Goal: Information Seeking & Learning: Learn about a topic

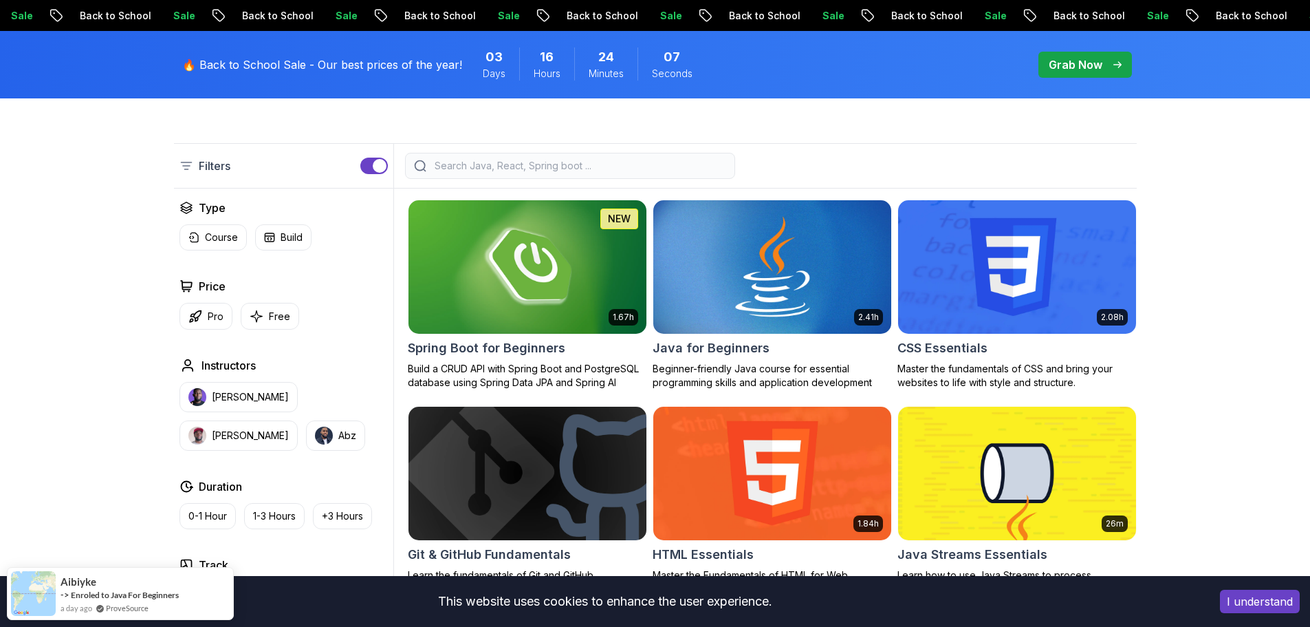
scroll to position [344, 0]
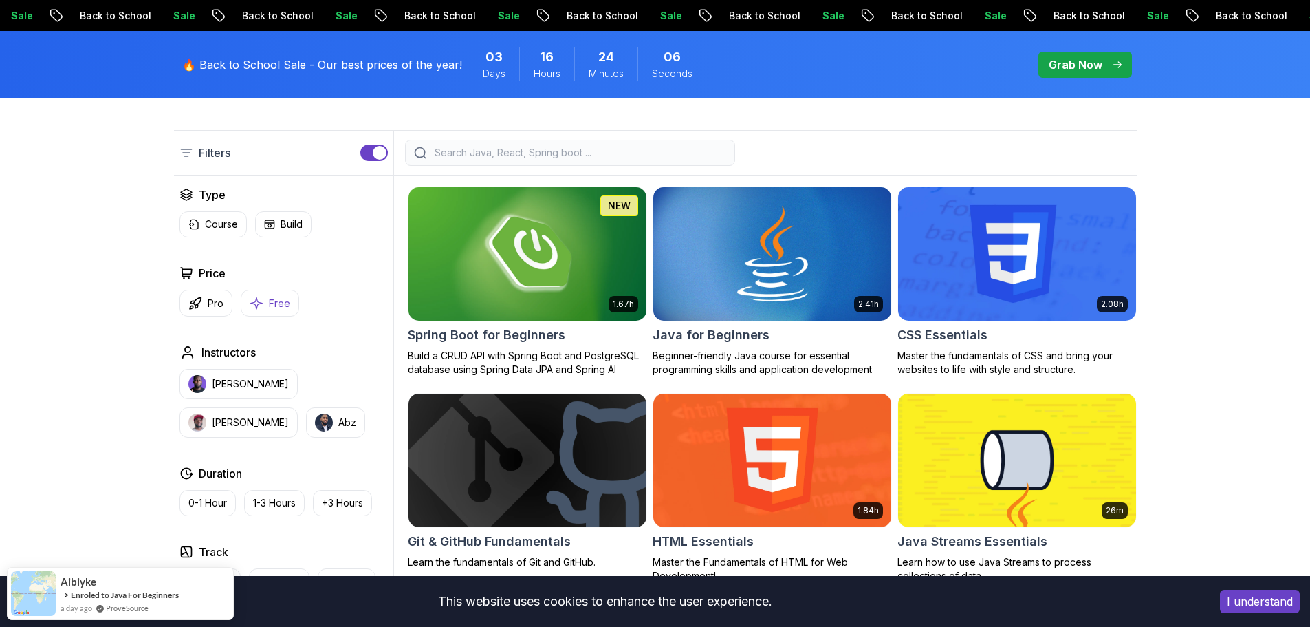
click at [279, 297] on p "Free" at bounding box center [279, 303] width 21 height 14
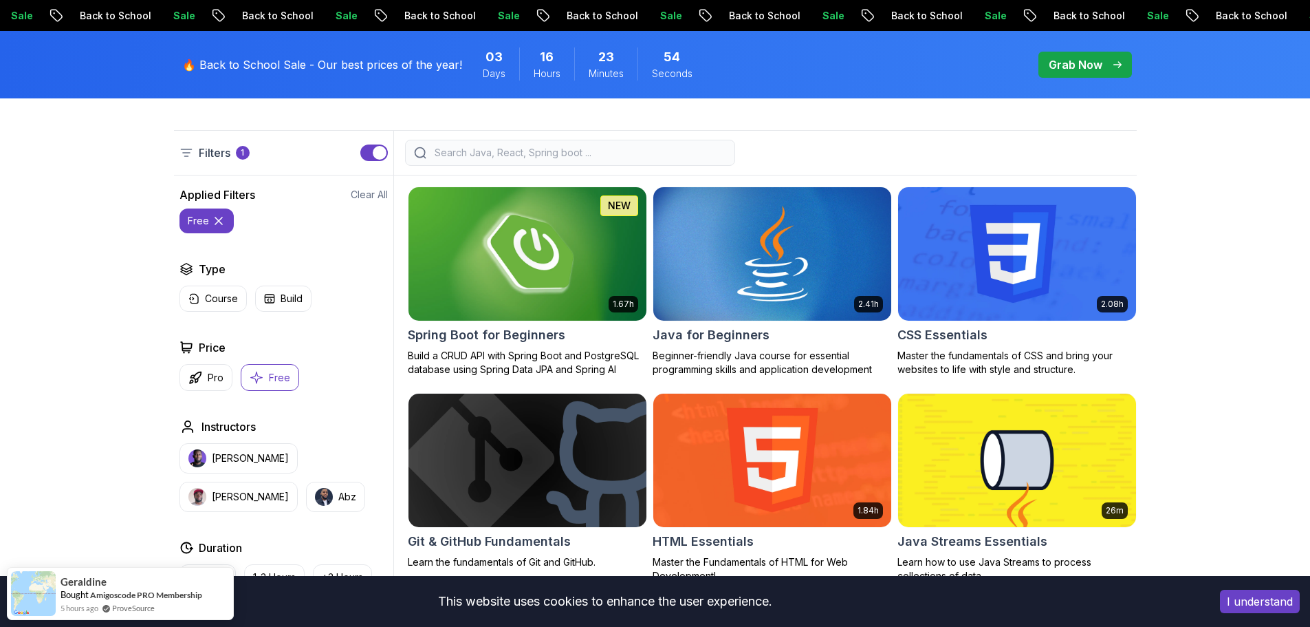
click at [548, 233] on img at bounding box center [527, 254] width 250 height 140
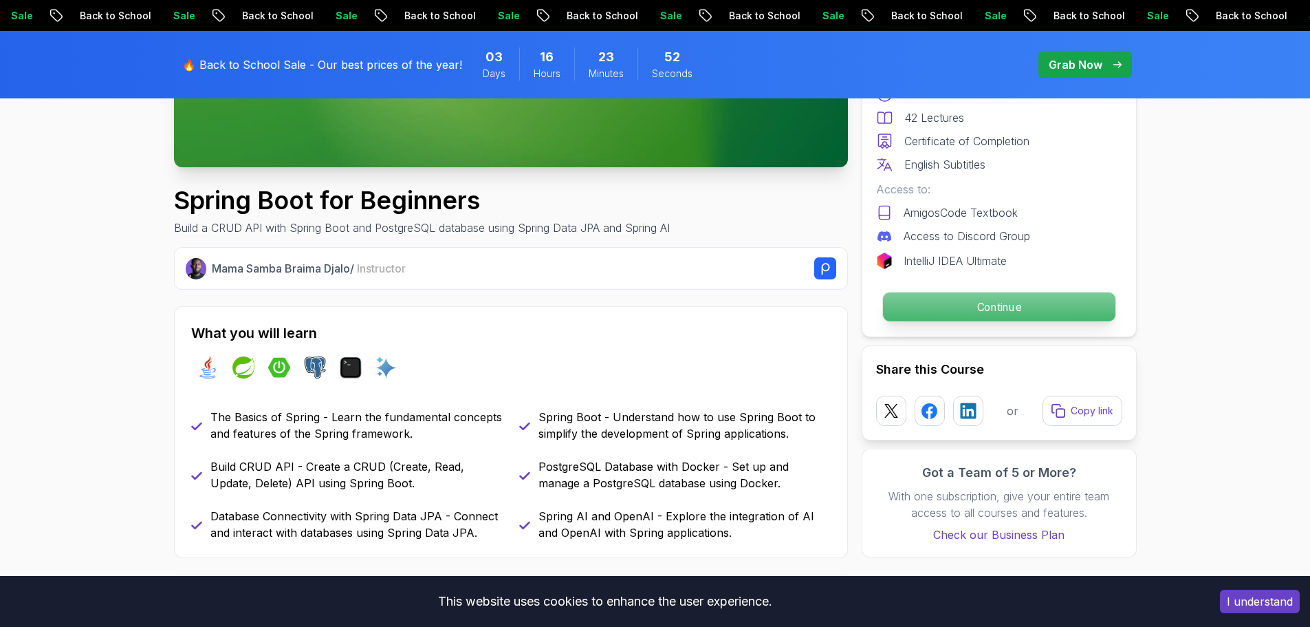
scroll to position [550, 0]
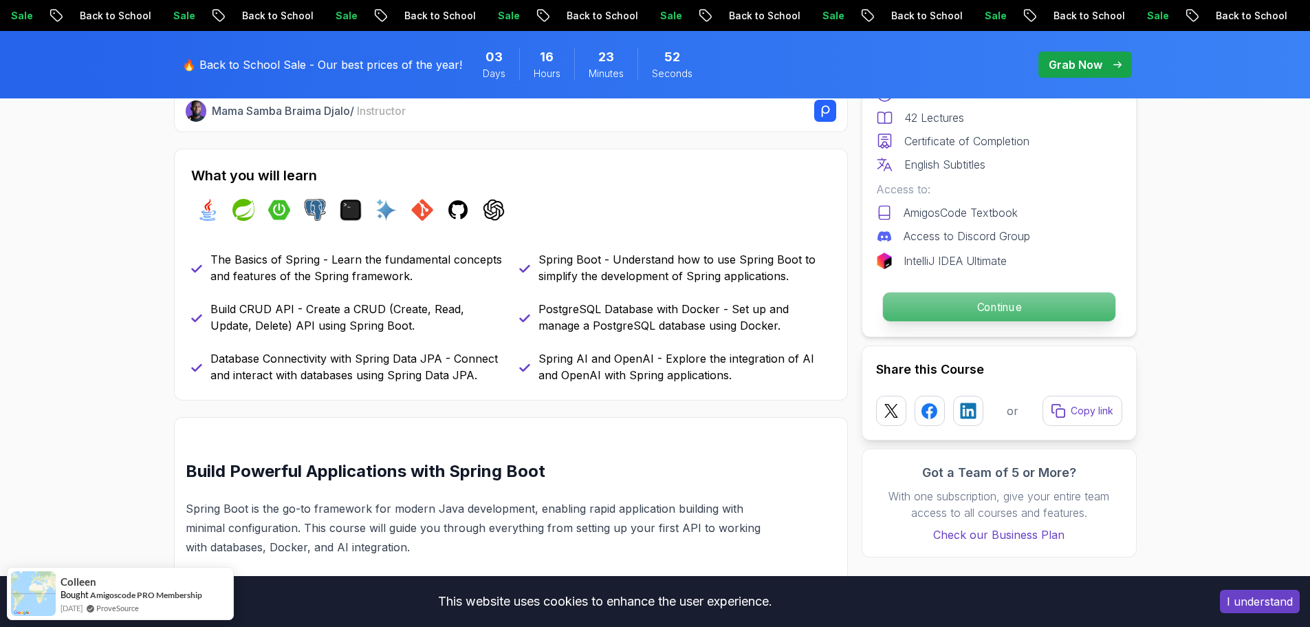
click at [955, 304] on p "Continue" at bounding box center [999, 306] width 233 height 29
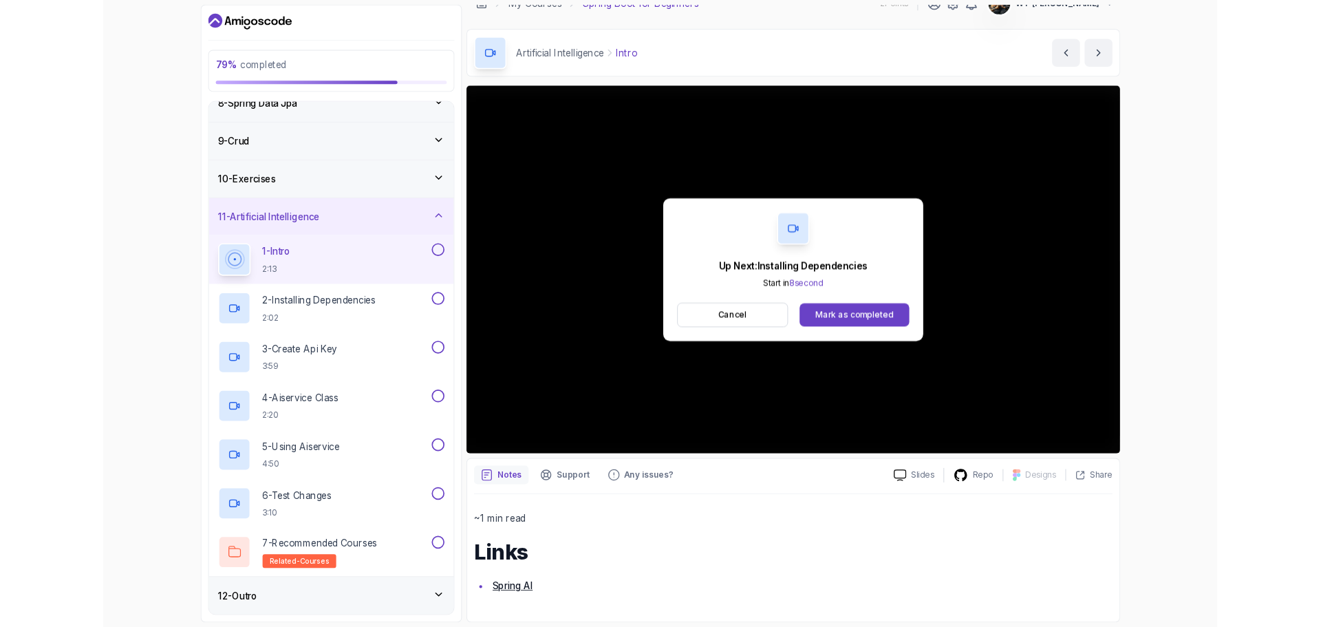
scroll to position [68, 0]
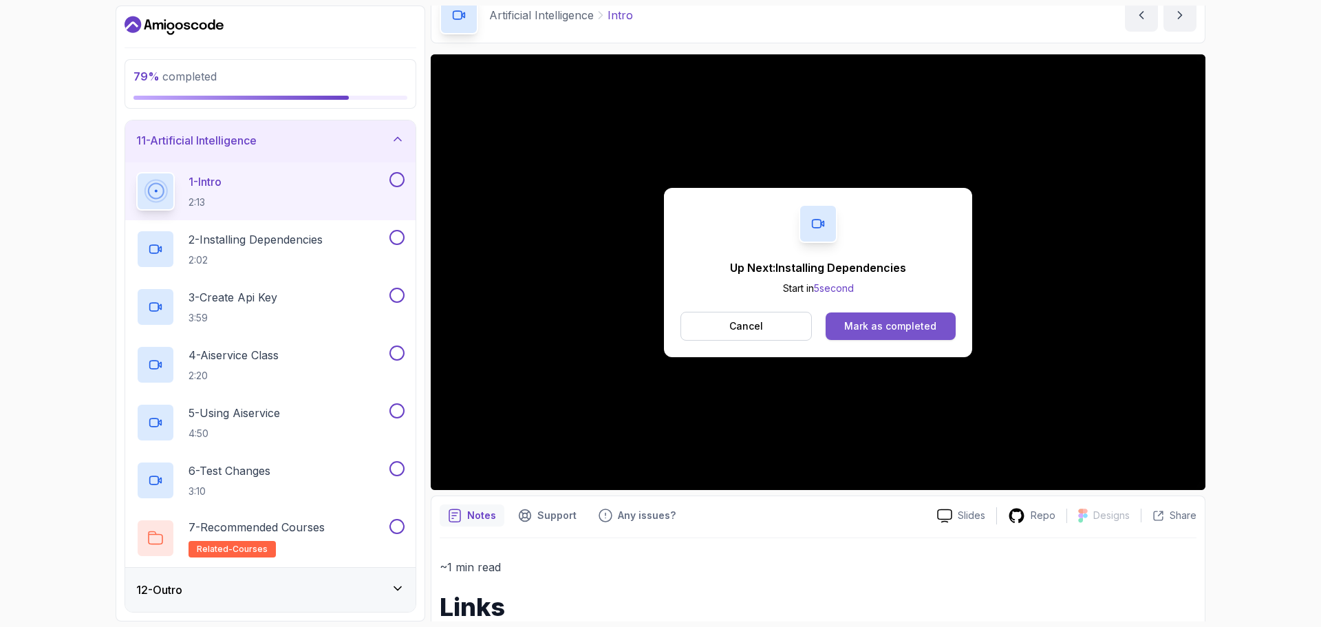
click at [905, 322] on div "Mark as completed" at bounding box center [890, 326] width 92 height 14
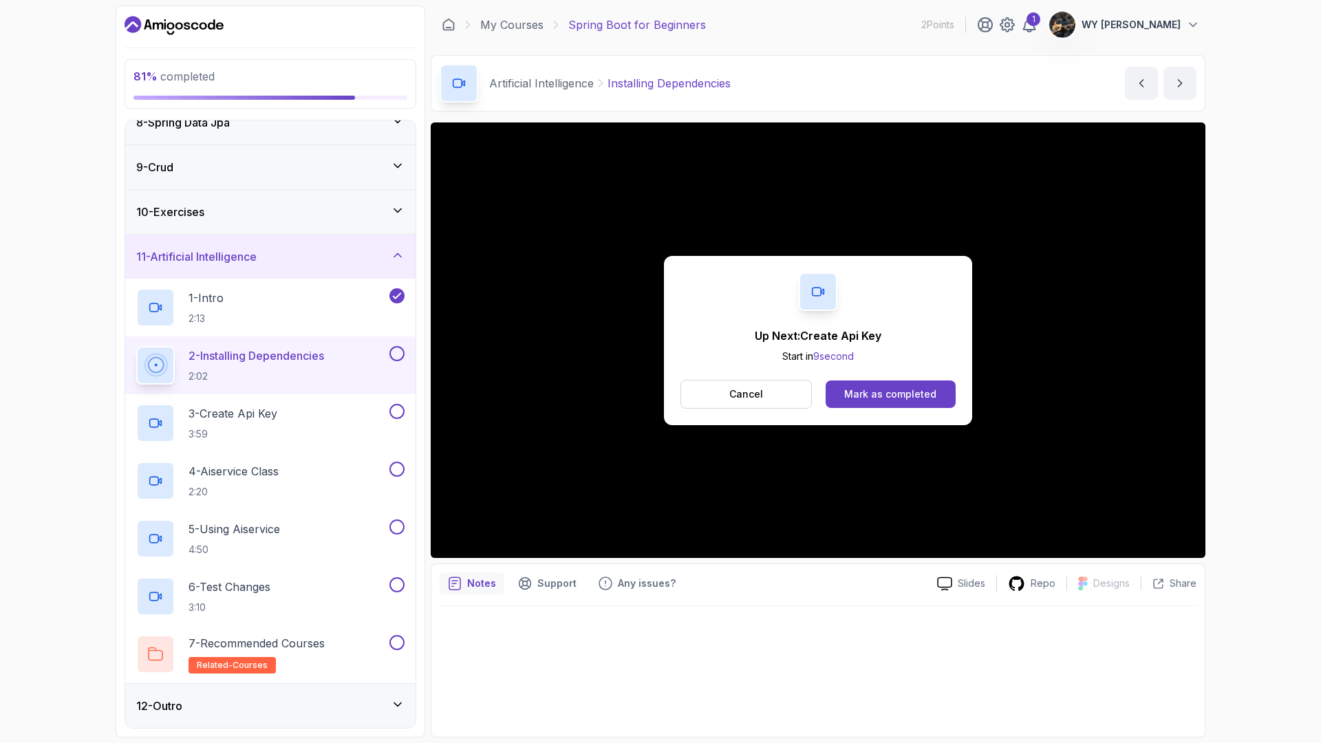
scroll to position [449, 0]
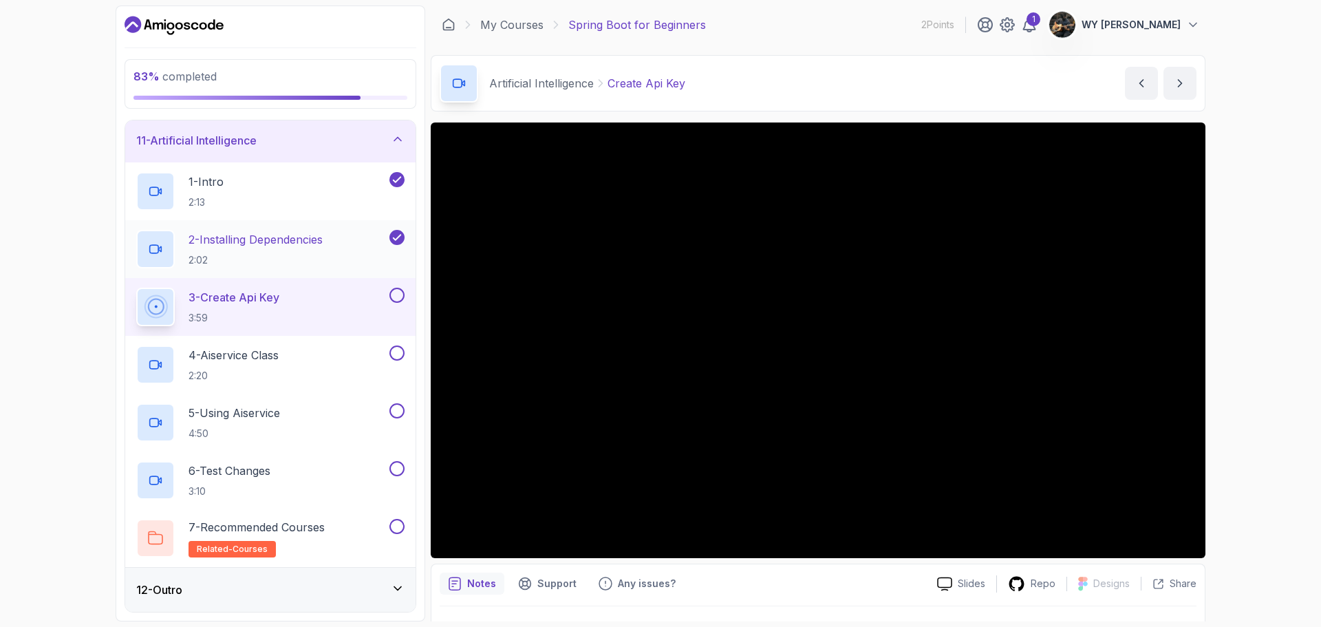
click at [319, 255] on p "2:02" at bounding box center [255, 260] width 134 height 14
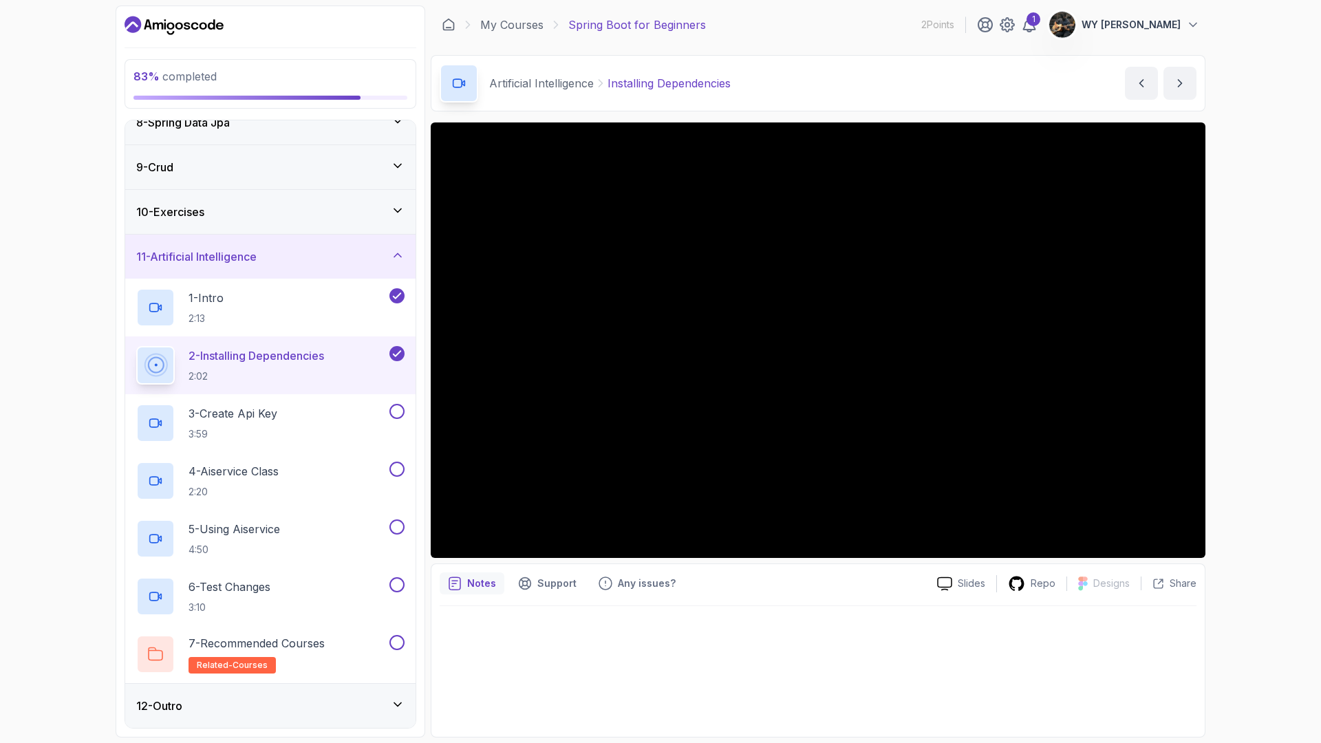
scroll to position [449, 0]
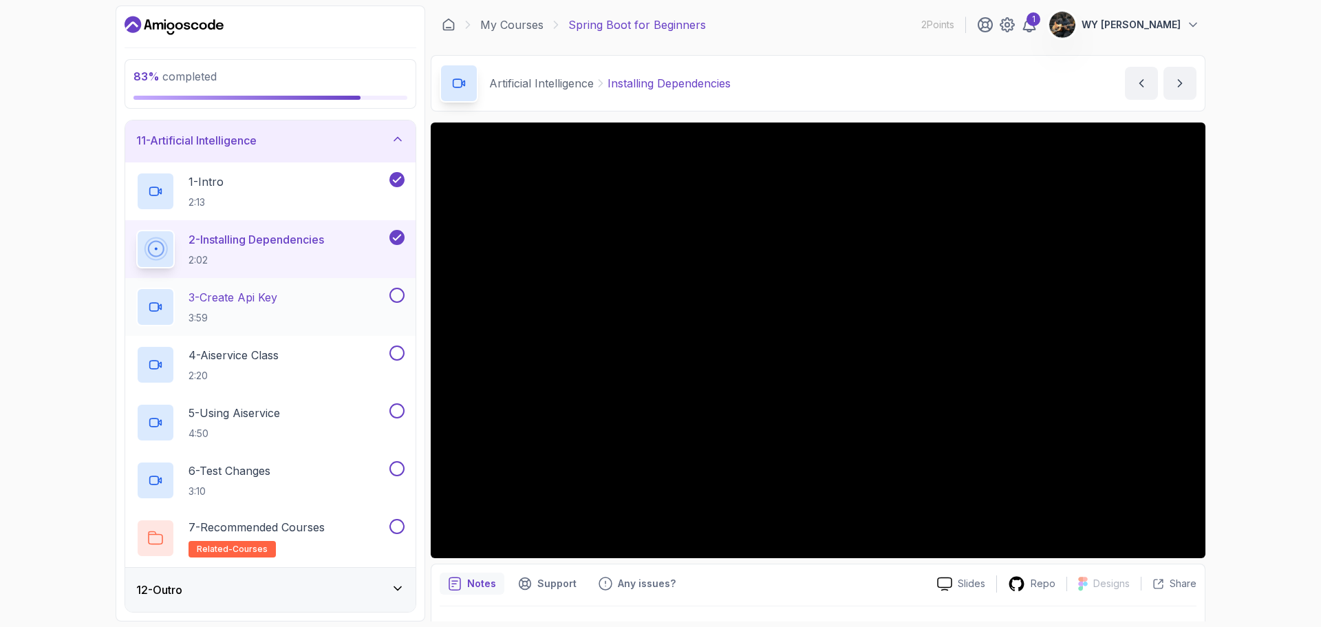
click at [333, 310] on div "3 - Create Api Key 3:59" at bounding box center [261, 307] width 250 height 39
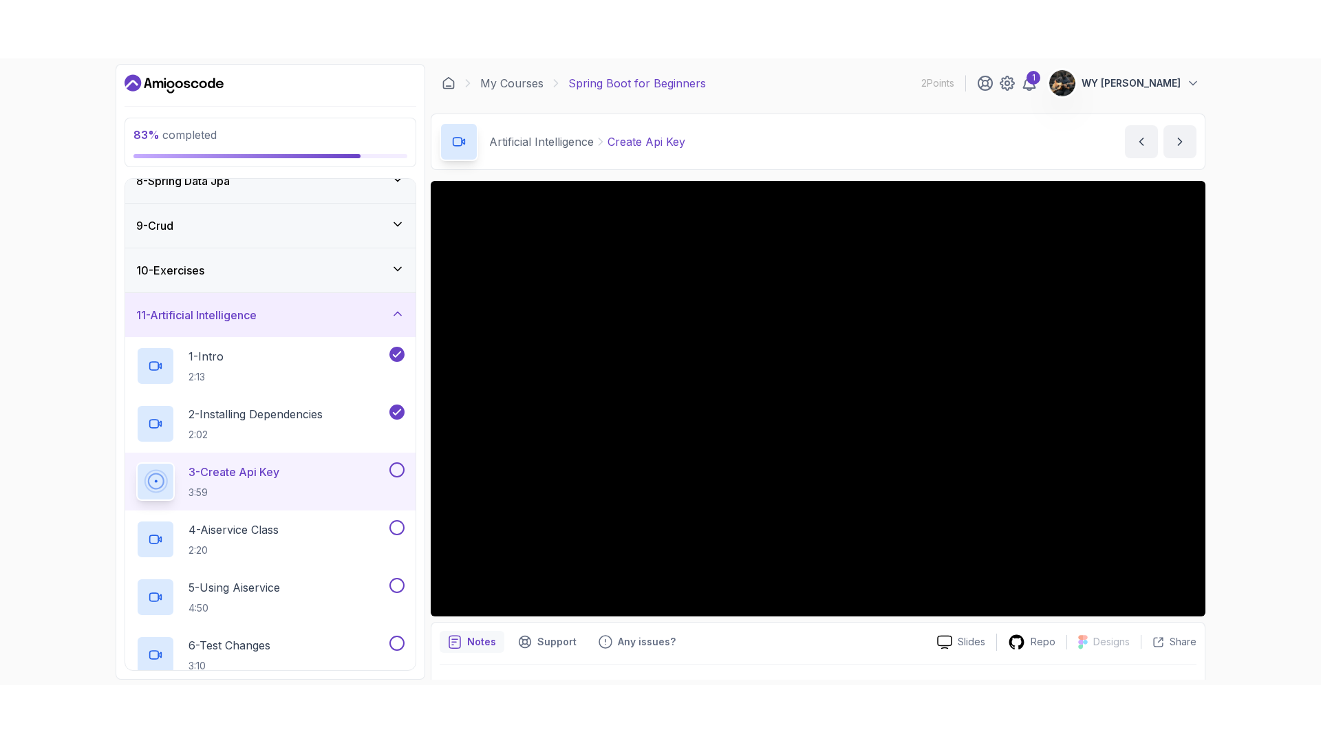
scroll to position [449, 0]
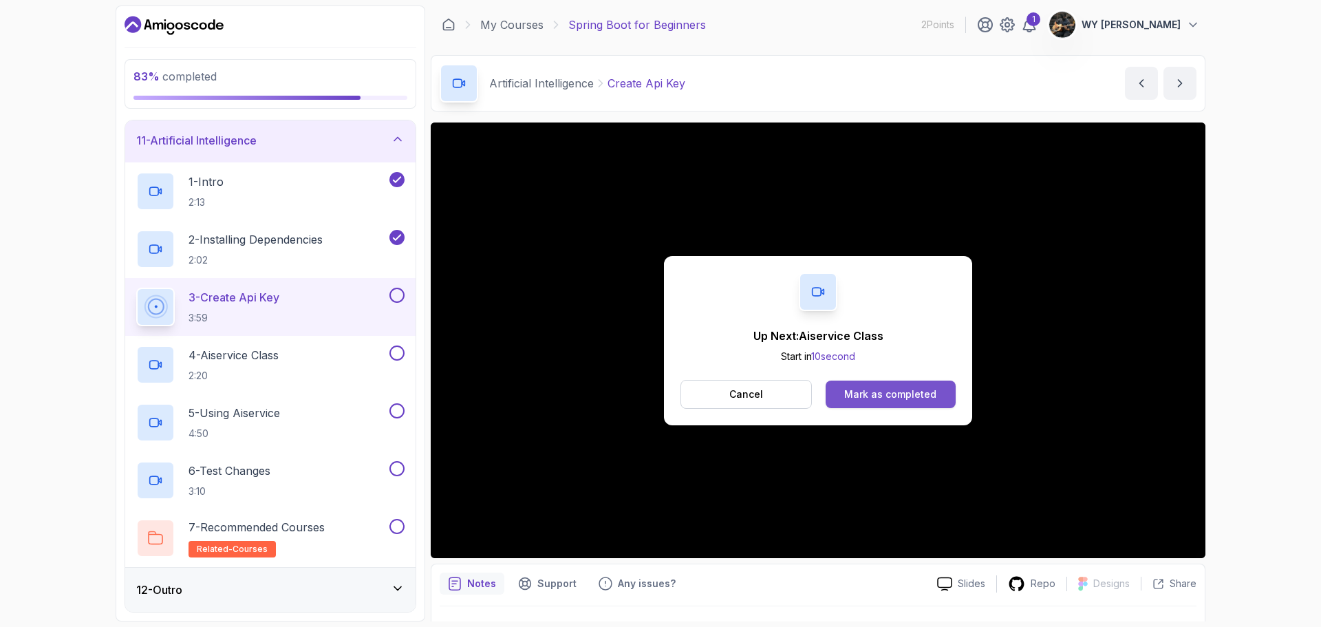
click at [916, 400] on div "Mark as completed" at bounding box center [890, 394] width 92 height 14
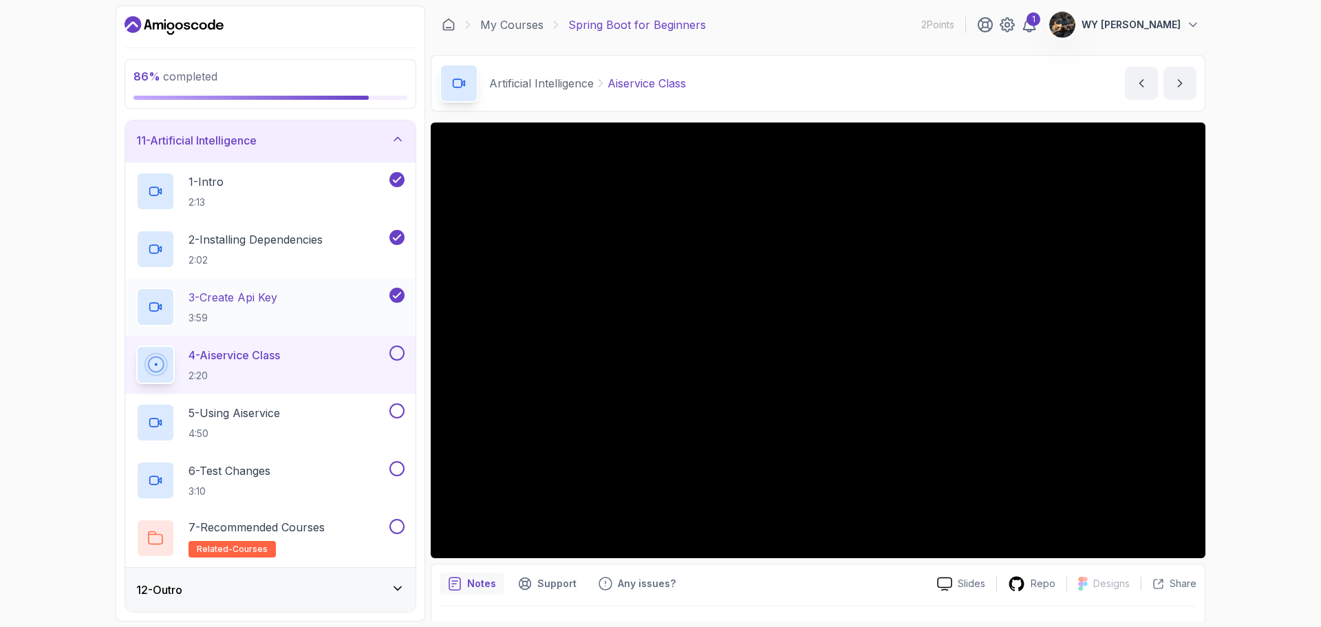
click at [318, 292] on div "3 - Create Api Key 3:59" at bounding box center [261, 307] width 250 height 39
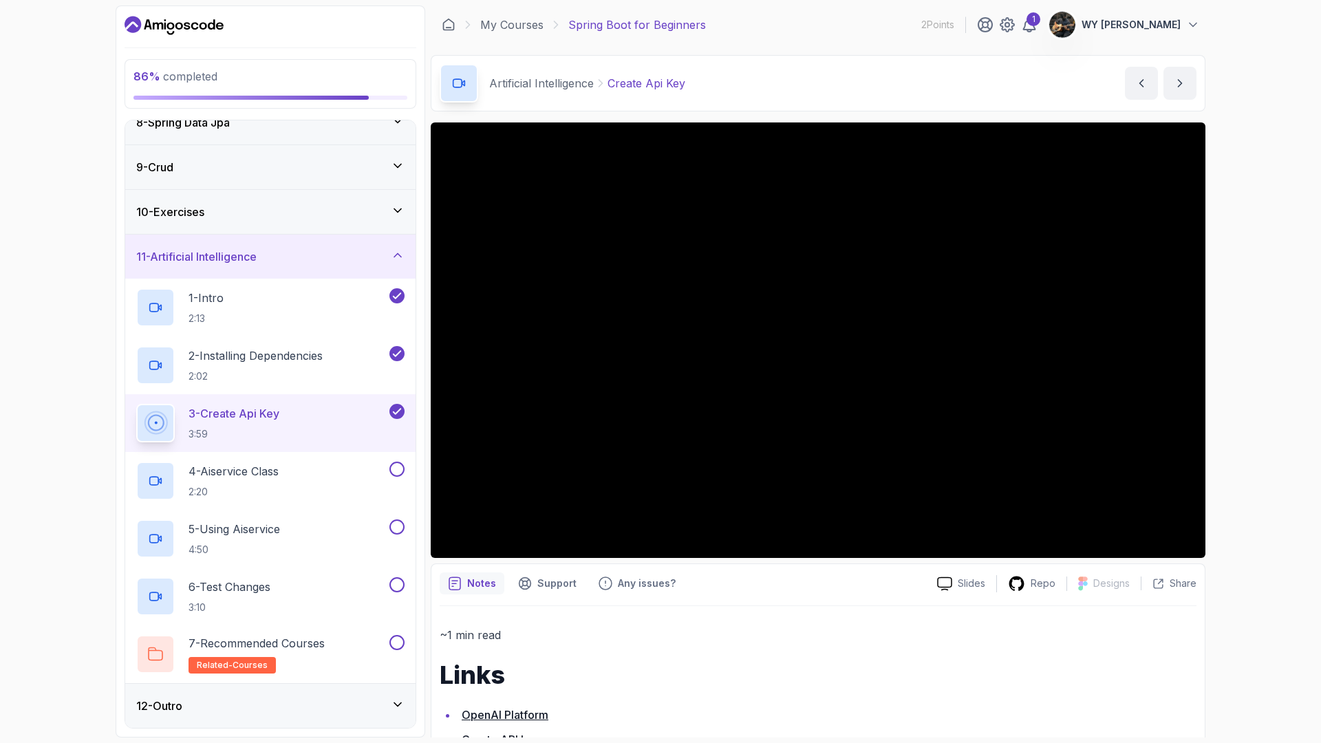
scroll to position [449, 0]
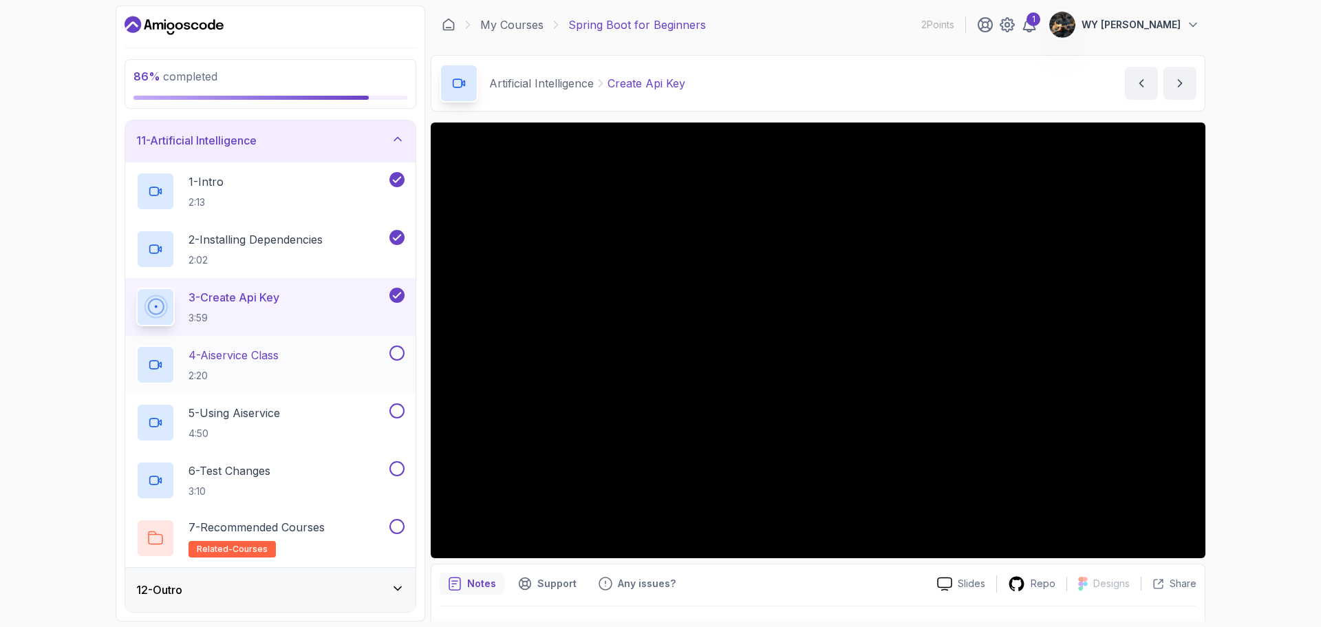
click at [271, 374] on p "2:20" at bounding box center [233, 376] width 90 height 14
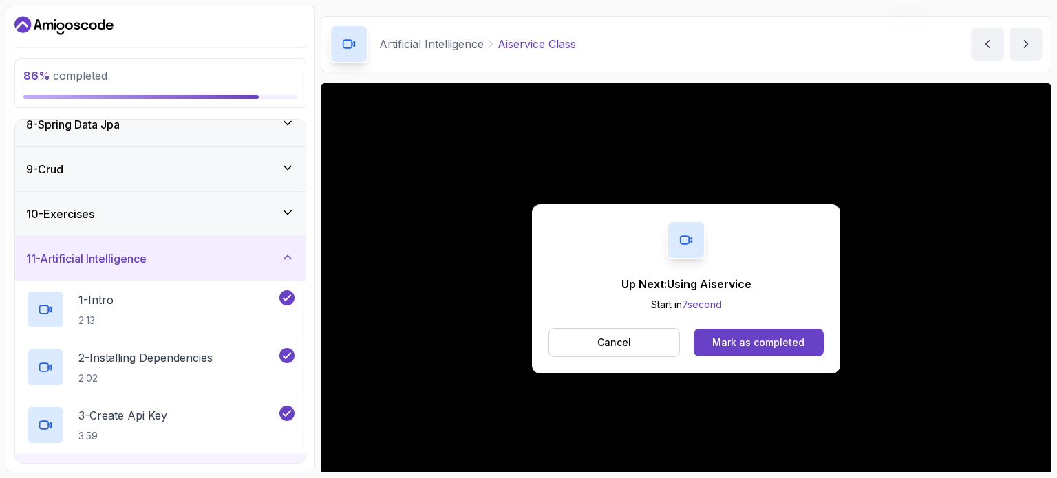
scroll to position [69, 0]
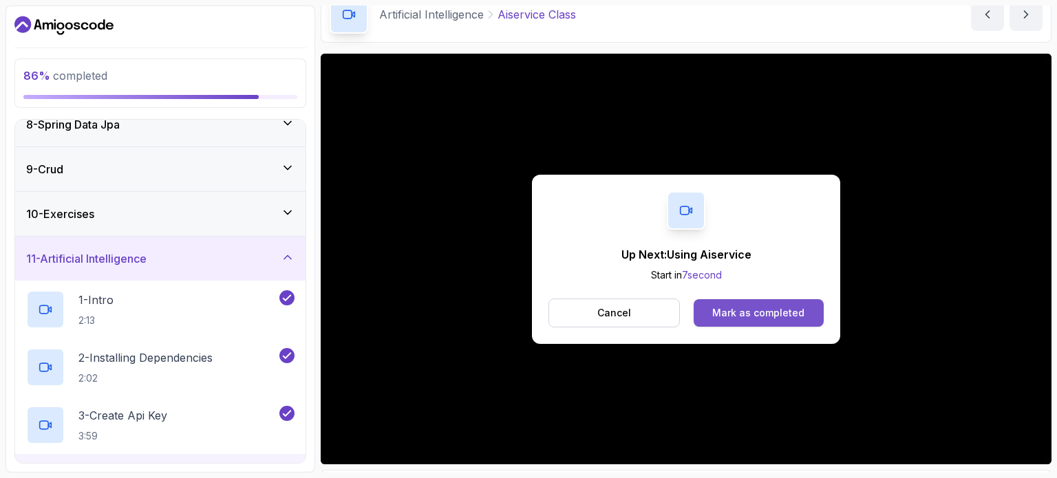
click at [768, 314] on div "Mark as completed" at bounding box center [758, 313] width 92 height 14
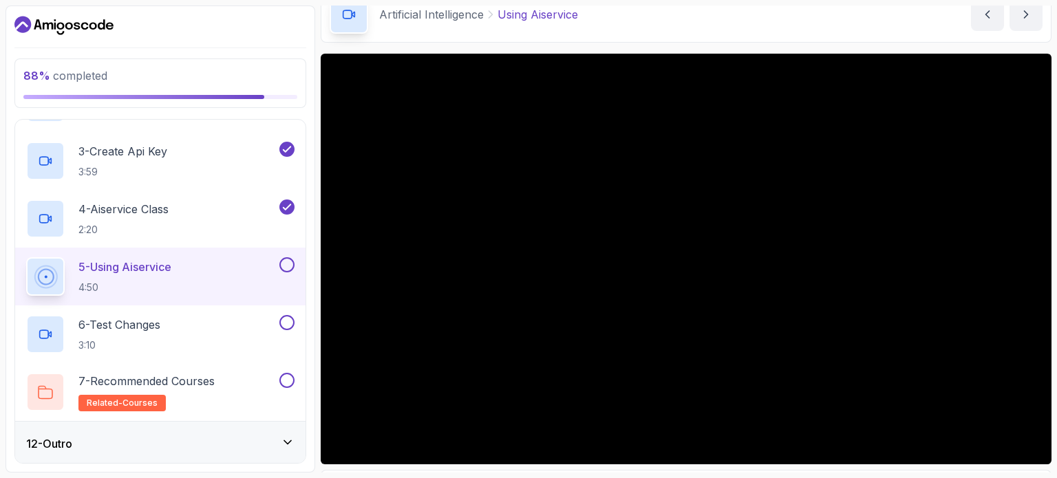
scroll to position [39, 0]
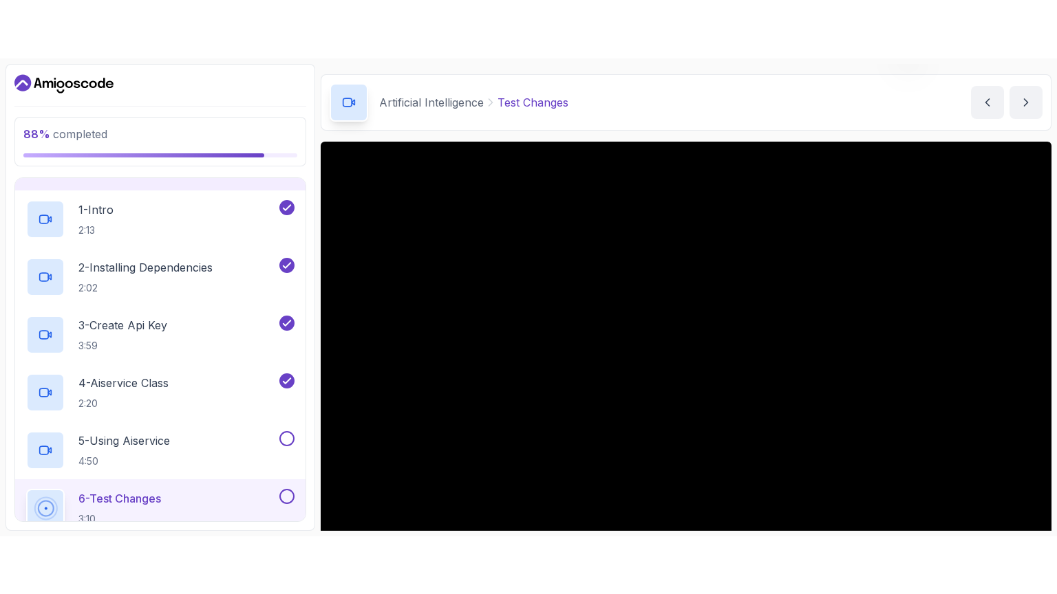
scroll to position [69, 0]
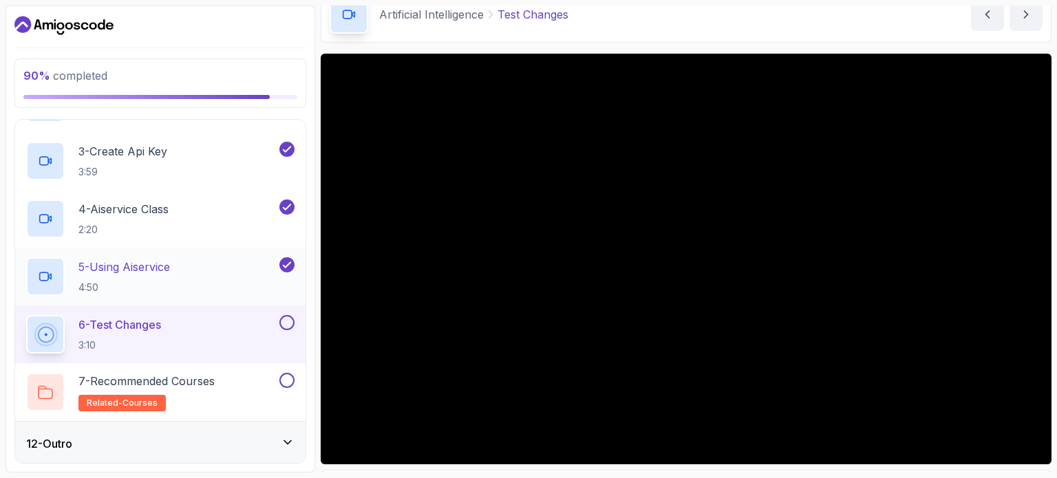
click at [185, 272] on div "5 - Using Aiservice 4:50" at bounding box center [151, 276] width 250 height 39
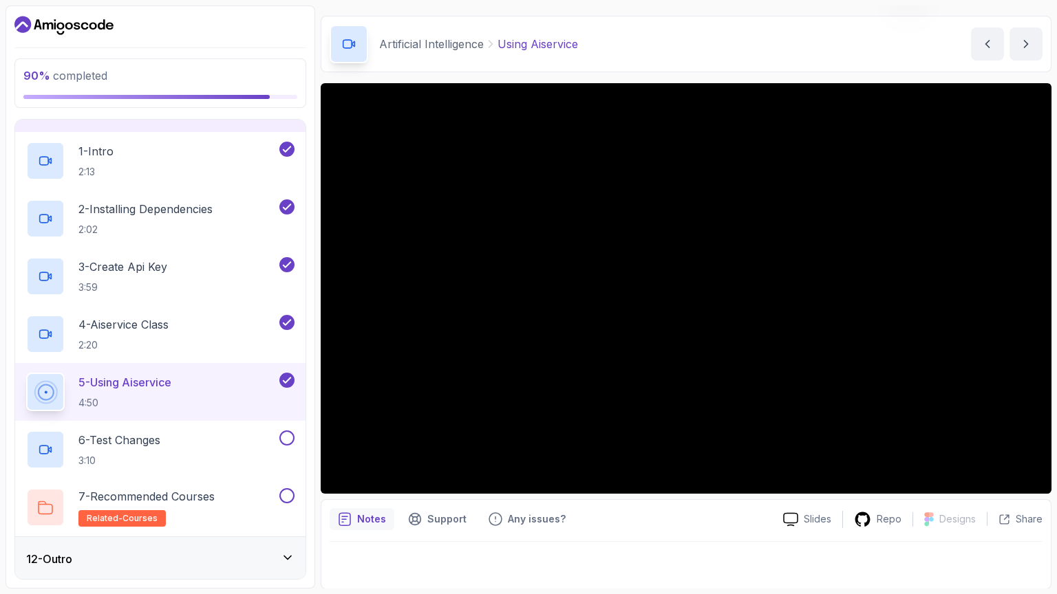
scroll to position [69, 0]
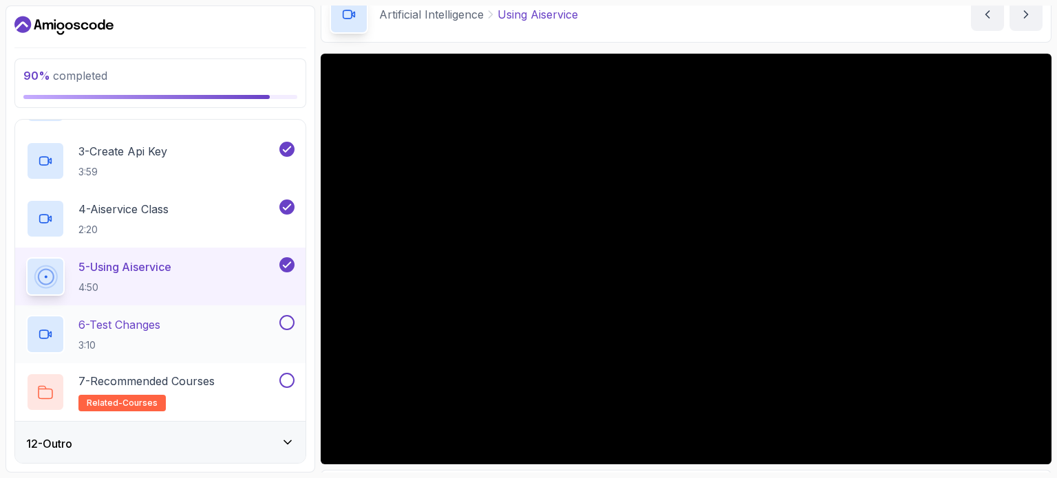
click at [140, 339] on p "3:10" at bounding box center [119, 345] width 82 height 14
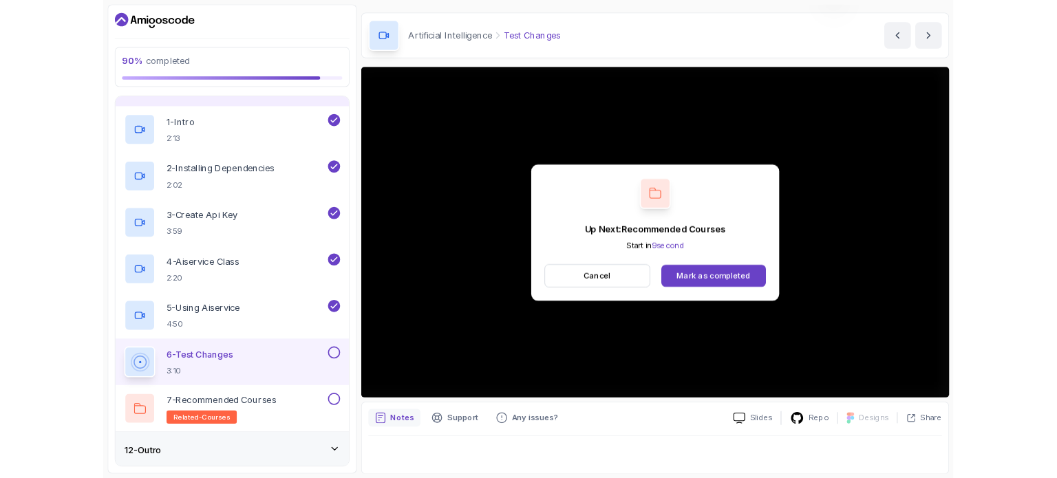
scroll to position [69, 0]
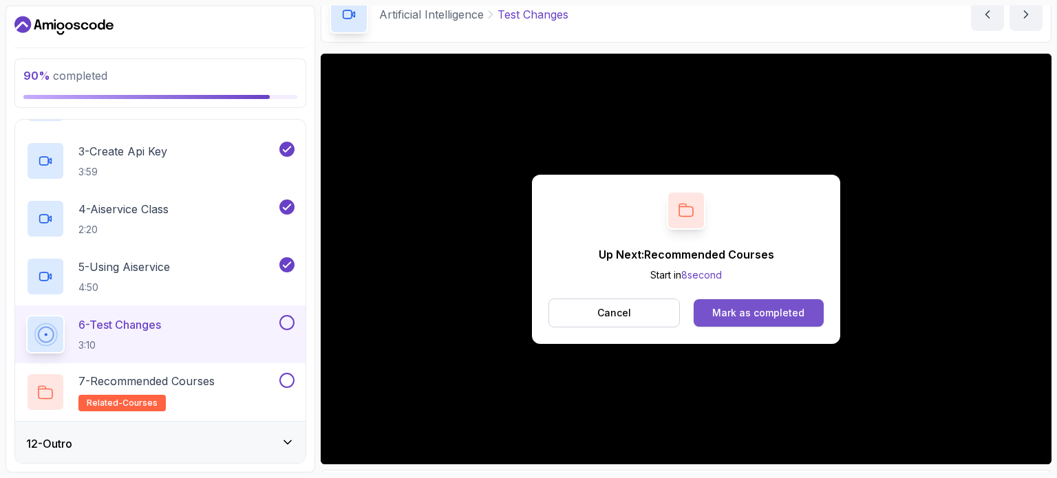
click at [778, 308] on div "Mark as completed" at bounding box center [758, 313] width 92 height 14
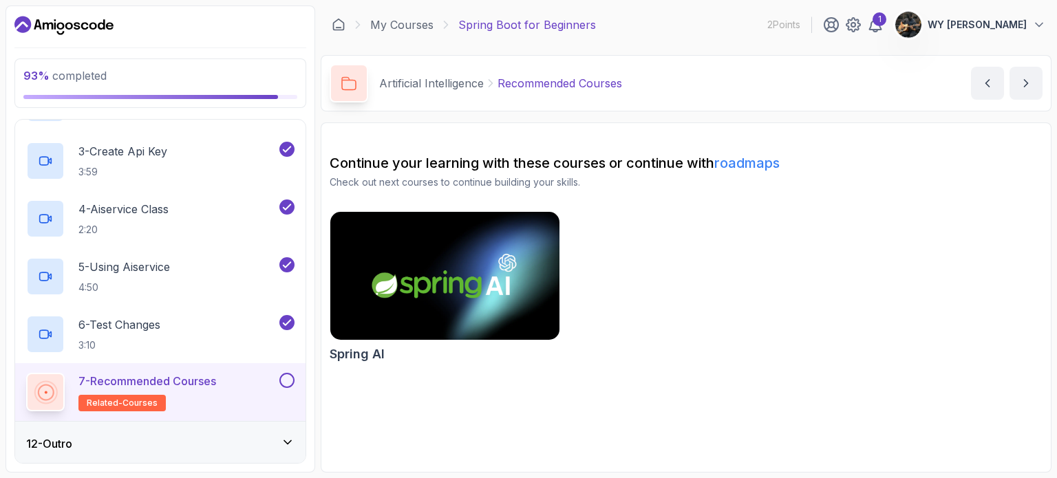
click at [292, 377] on button at bounding box center [286, 380] width 15 height 15
click at [281, 438] on div "12 - Outro" at bounding box center [160, 443] width 268 height 17
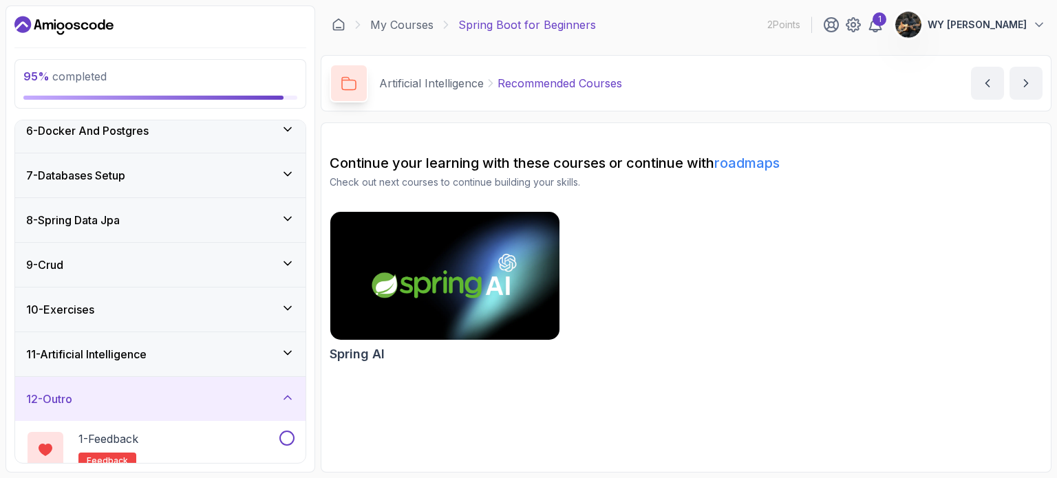
scroll to position [305, 0]
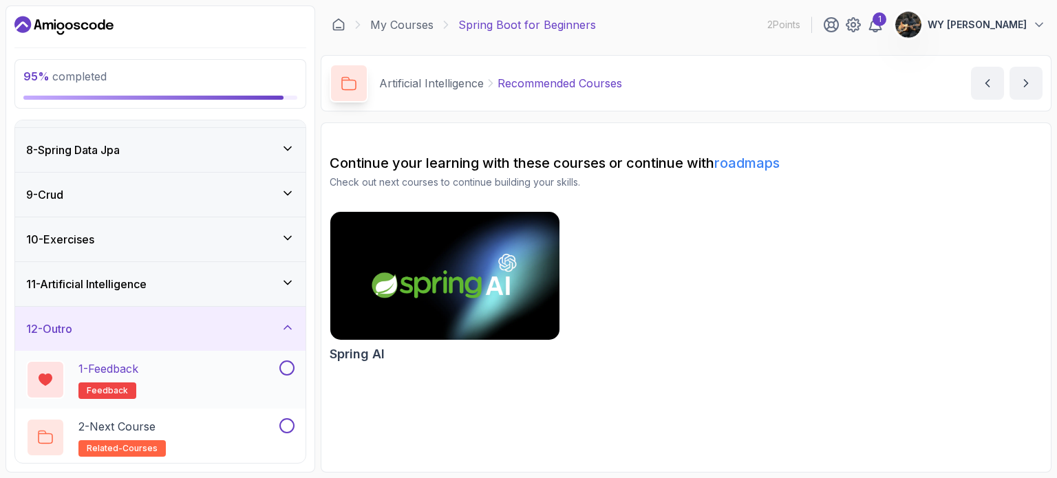
click at [215, 384] on div "1 - Feedback feedback" at bounding box center [151, 379] width 250 height 39
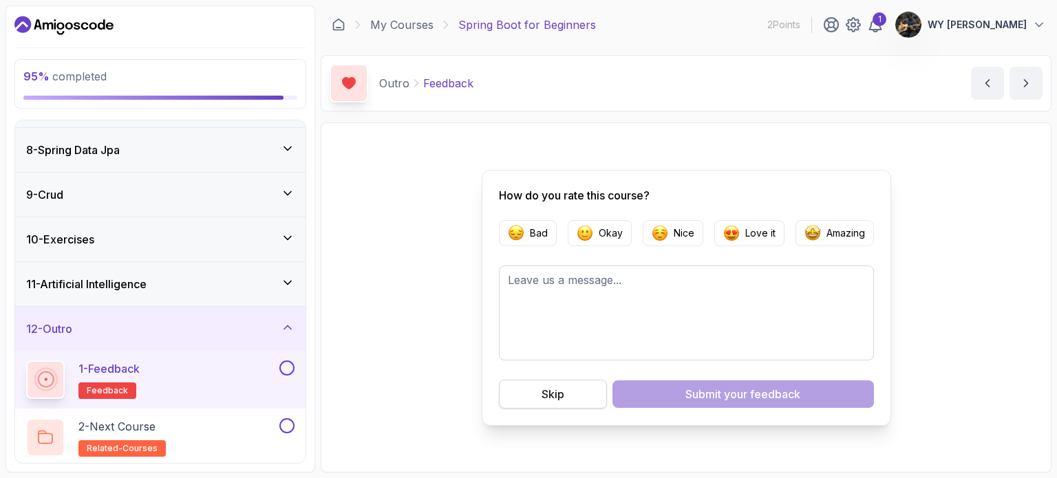
click at [563, 396] on div "Skip" at bounding box center [552, 394] width 23 height 17
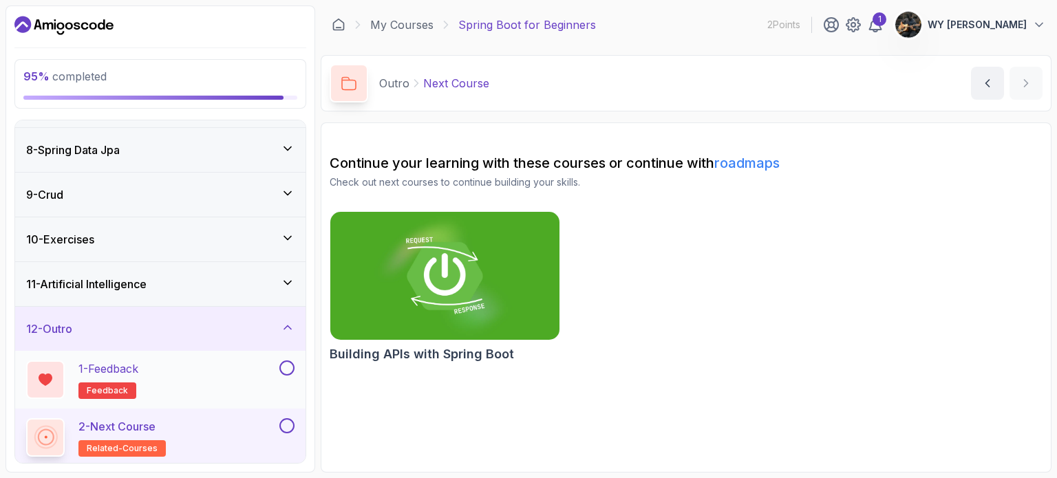
click at [286, 363] on button at bounding box center [286, 367] width 15 height 15
click at [288, 425] on button at bounding box center [286, 425] width 15 height 15
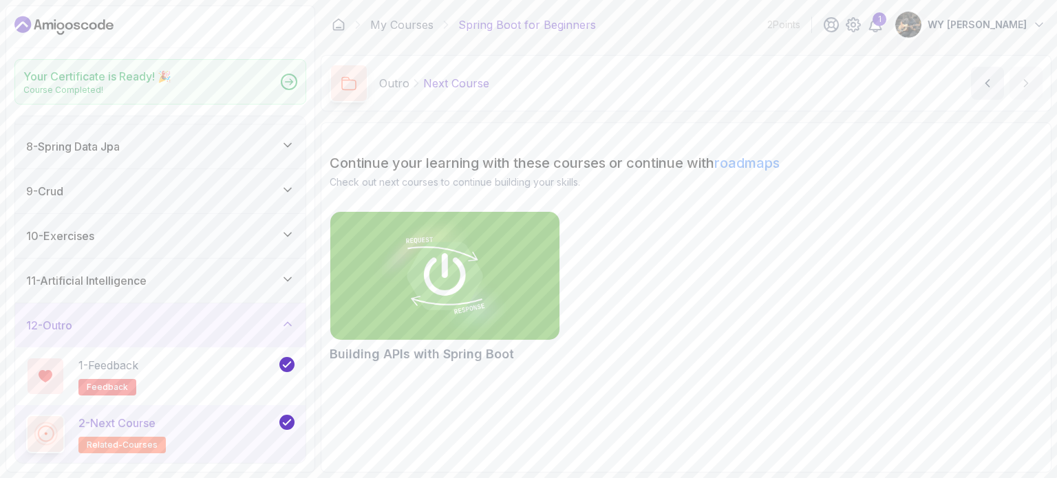
scroll to position [302, 0]
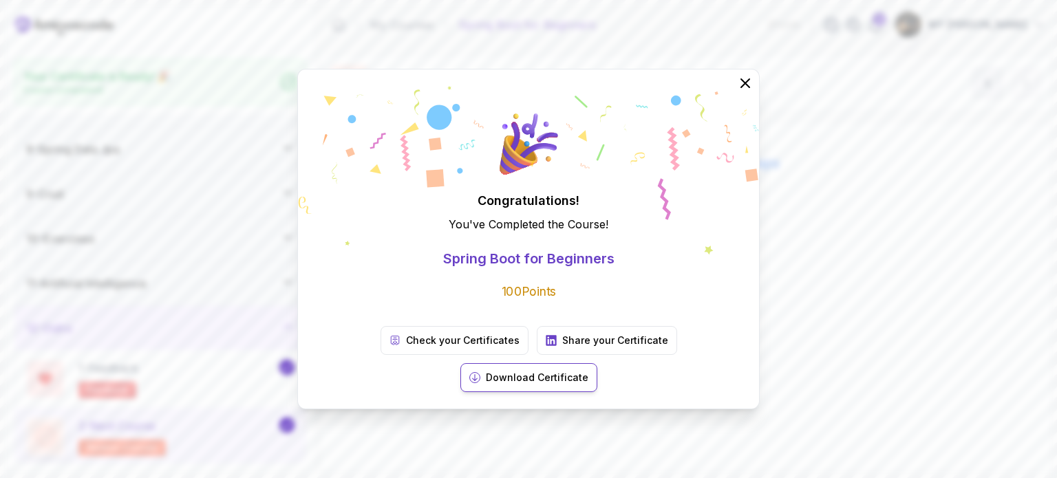
click at [588, 371] on p "Download Certificate" at bounding box center [537, 378] width 102 height 14
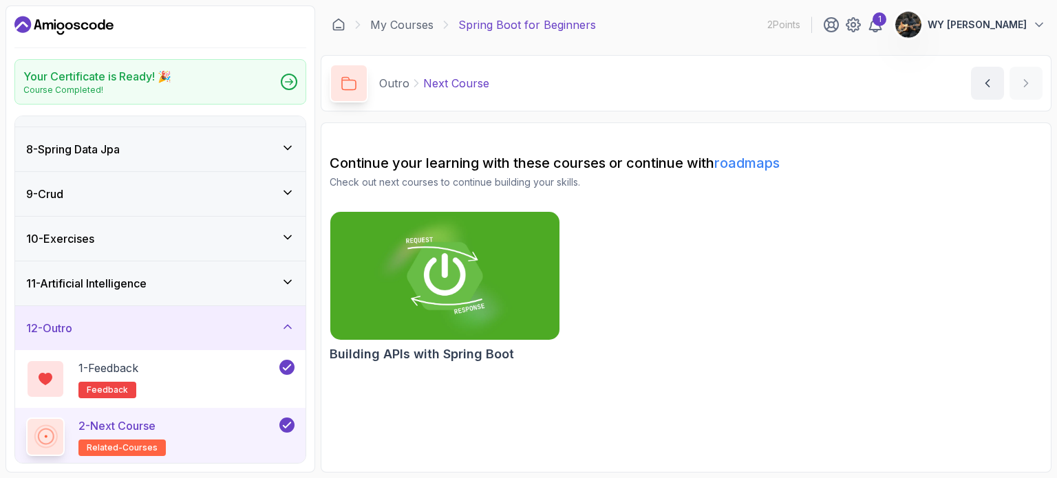
scroll to position [0, 0]
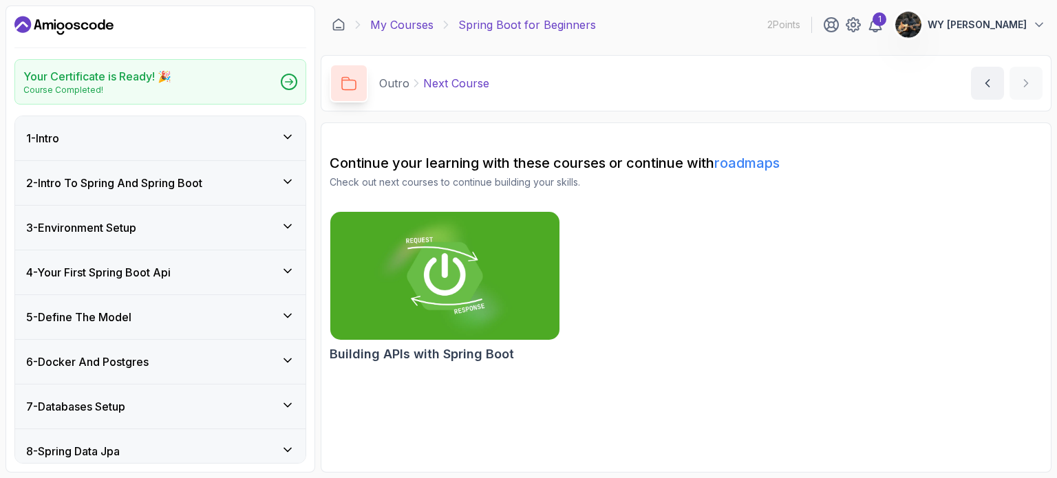
click at [404, 27] on link "My Courses" at bounding box center [401, 25] width 63 height 17
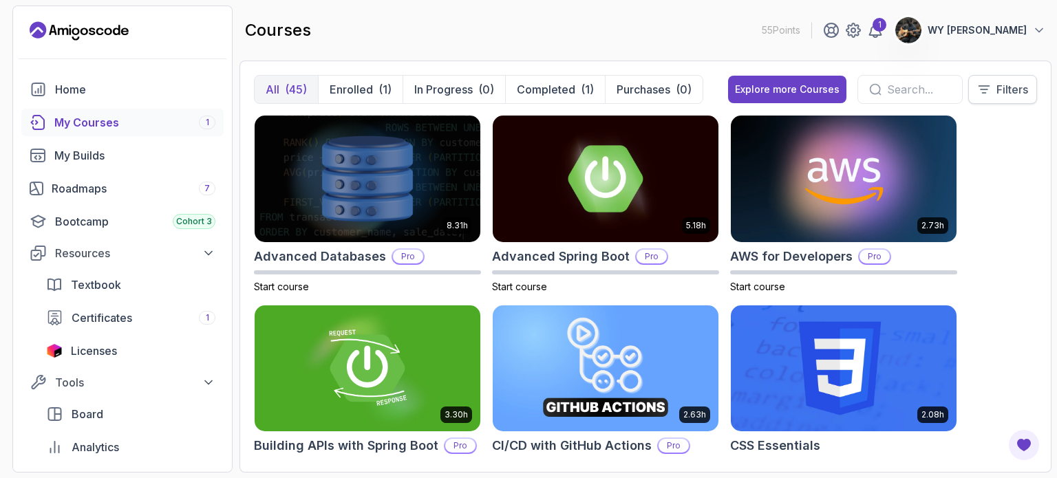
click at [997, 87] on p "Filters" at bounding box center [1012, 89] width 32 height 17
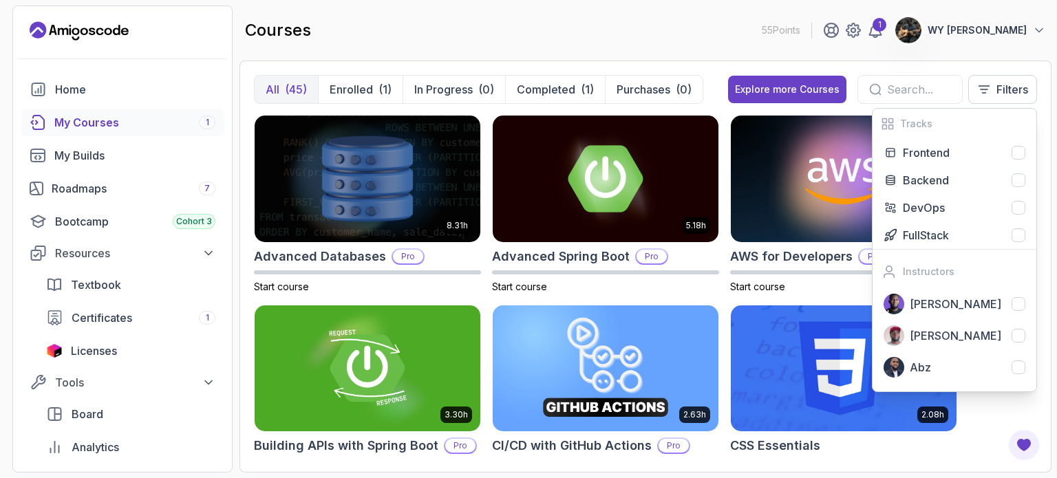
click at [1006, 412] on div "8.31h Advanced Databases Pro Start course 5.18h Advanced Spring Boot Pro Start …" at bounding box center [645, 286] width 783 height 343
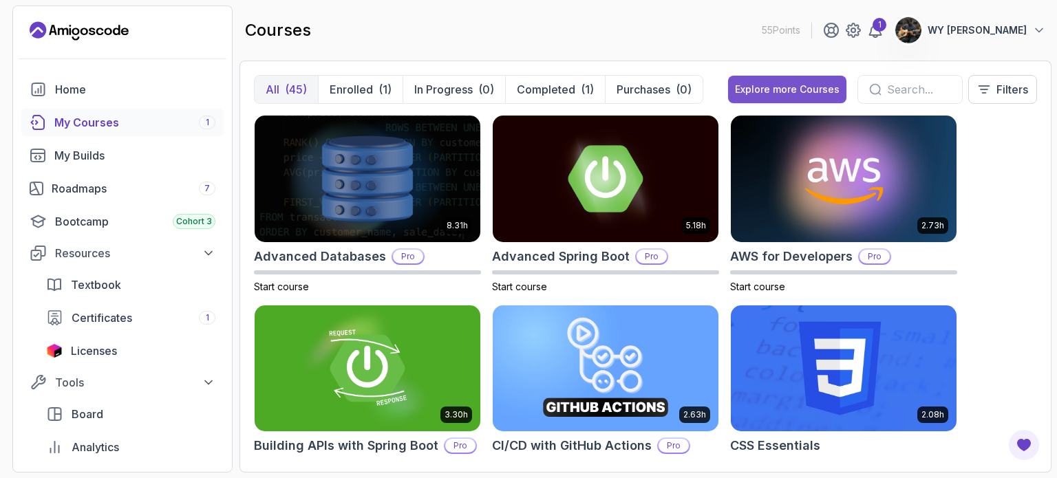
click at [766, 81] on button "Explore more Courses" at bounding box center [787, 90] width 118 height 28
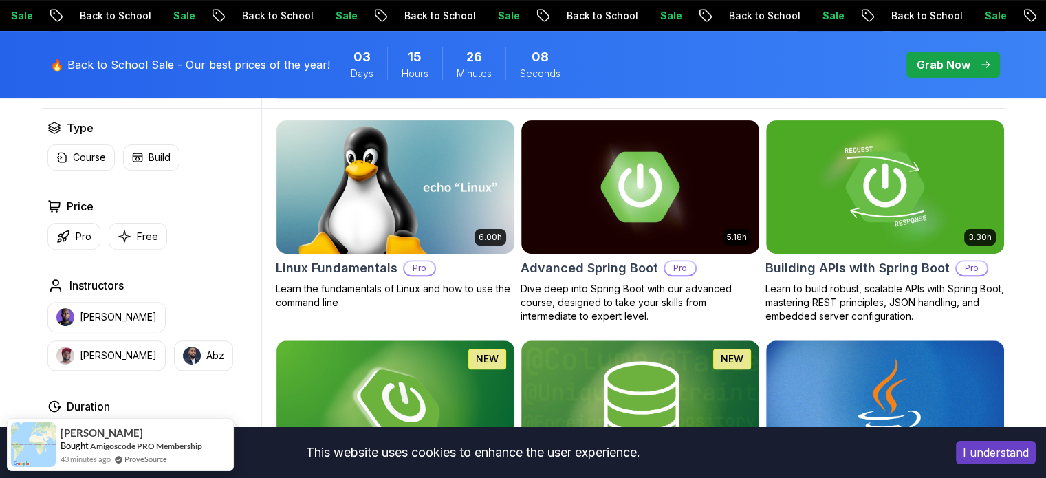
scroll to position [413, 0]
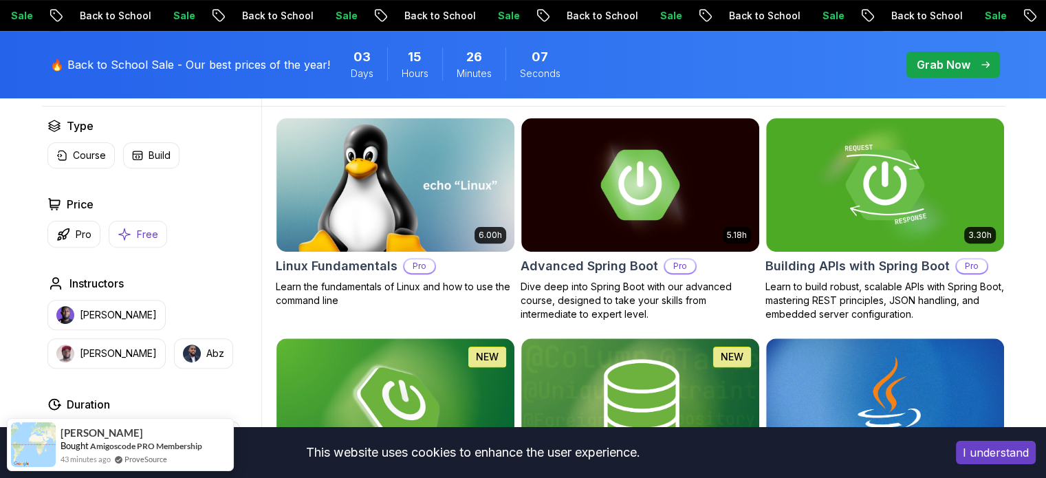
click at [146, 241] on button "Free" at bounding box center [138, 234] width 58 height 27
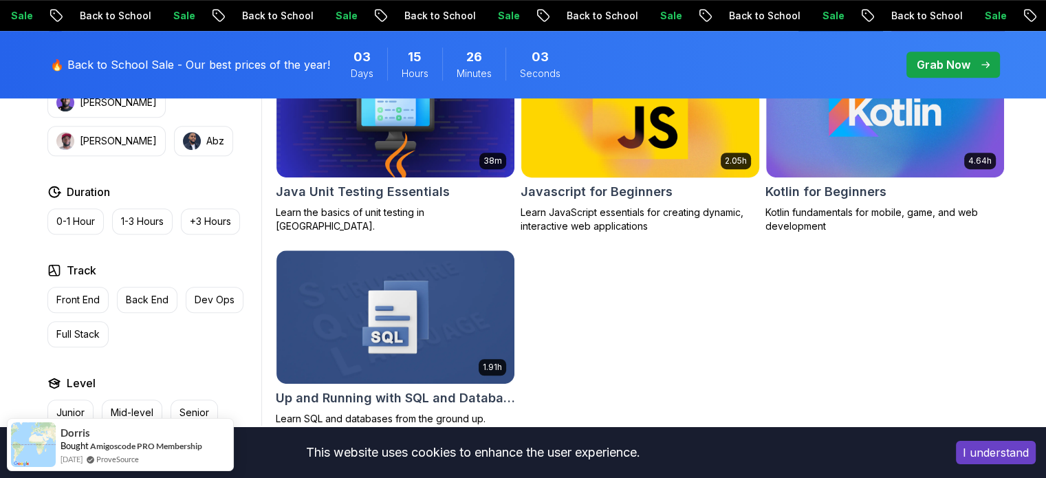
scroll to position [894, 0]
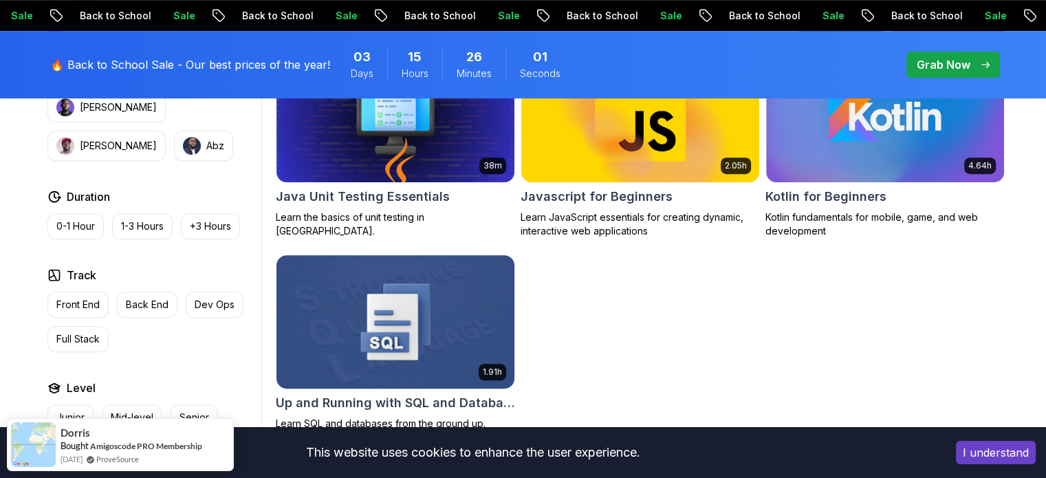
click at [487, 334] on img at bounding box center [395, 322] width 250 height 140
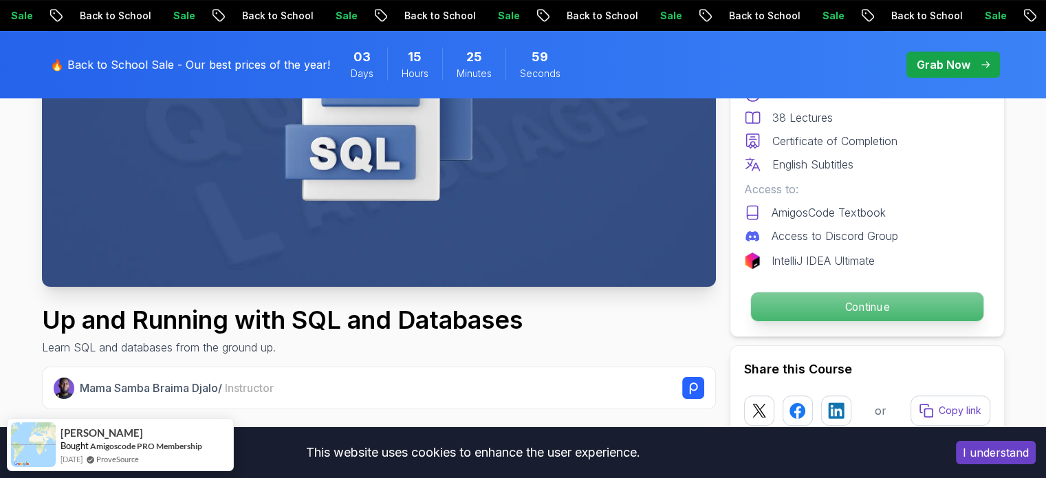
scroll to position [275, 0]
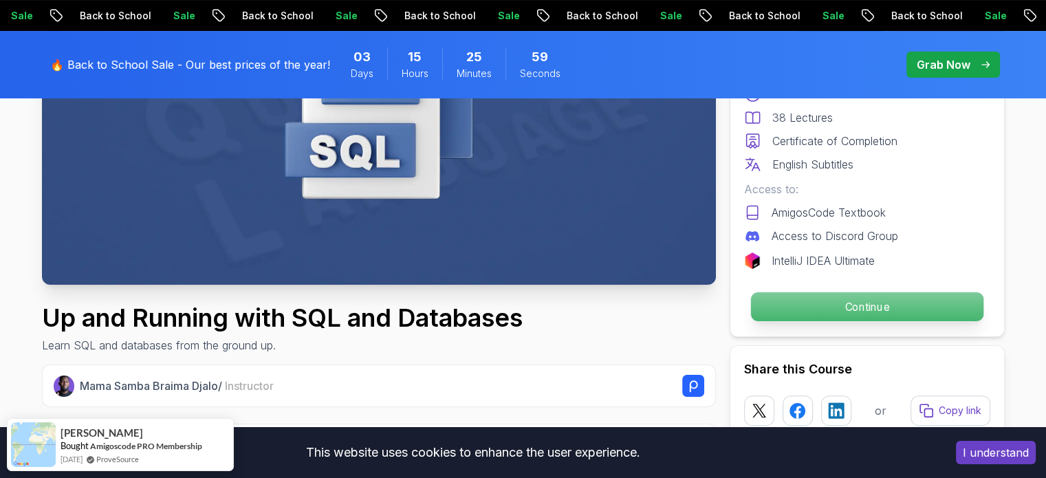
click at [872, 305] on p "Continue" at bounding box center [867, 306] width 233 height 29
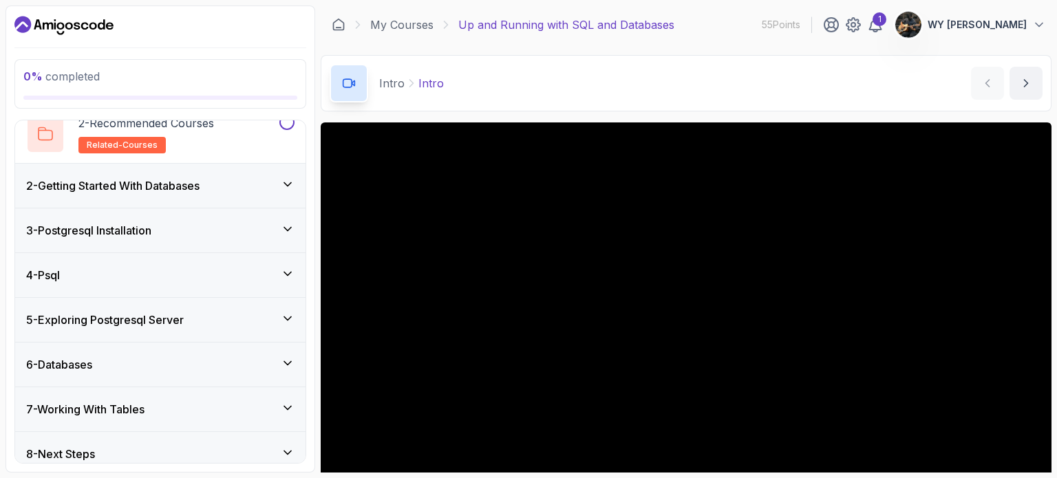
scroll to position [127, 0]
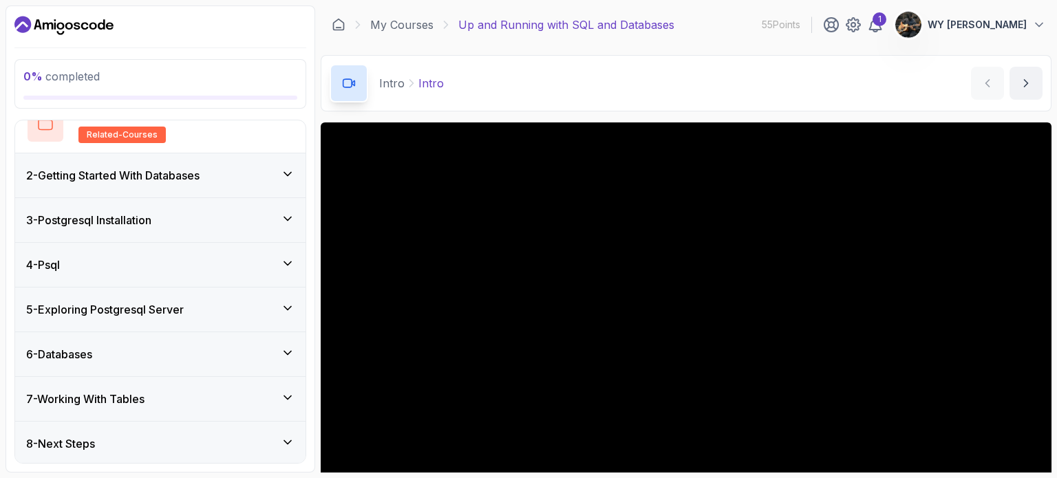
click at [232, 317] on div "5 - Exploring Postgresql Server" at bounding box center [160, 310] width 290 height 44
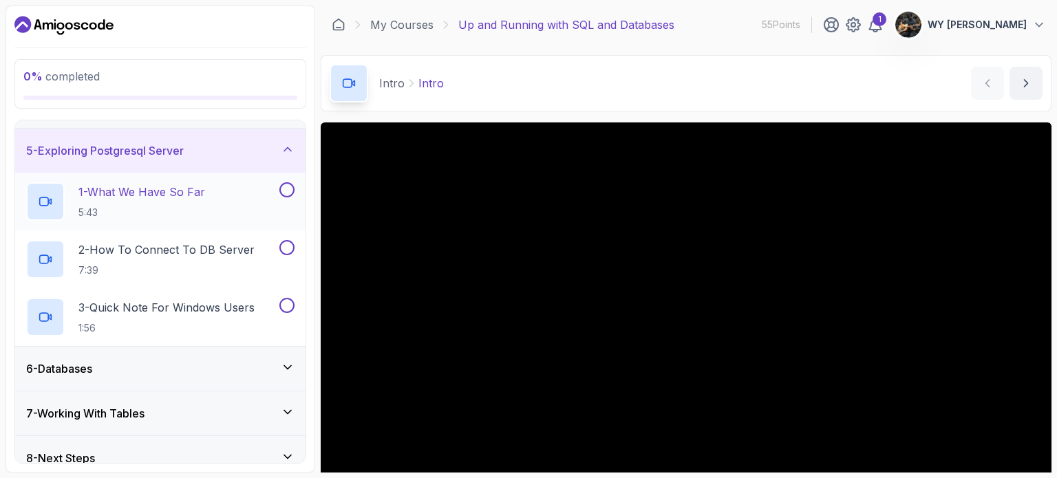
scroll to position [185, 0]
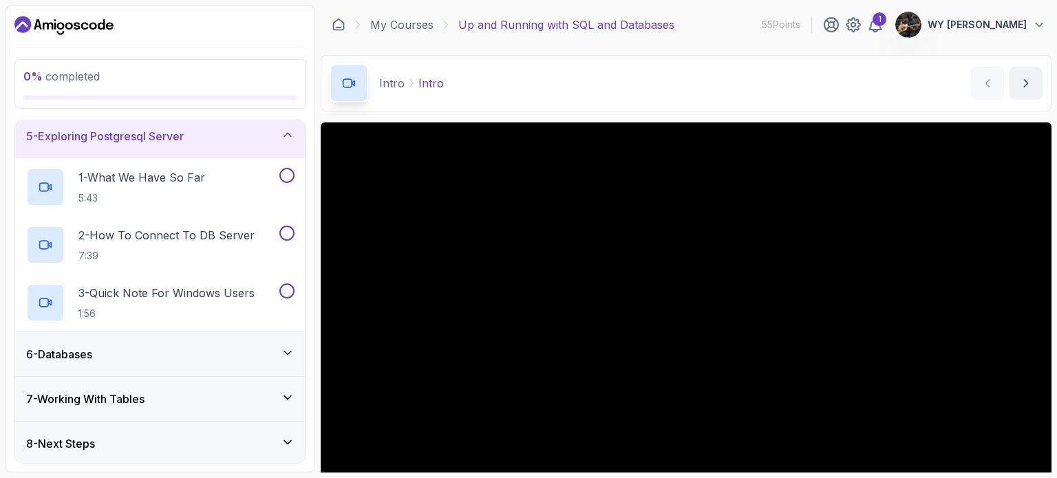
click at [226, 356] on div "6 - Databases" at bounding box center [160, 354] width 268 height 17
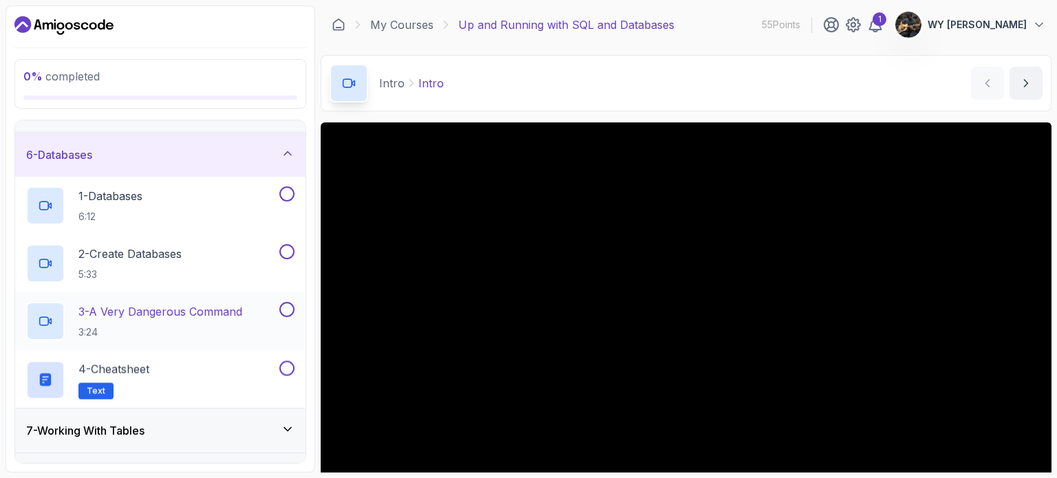
scroll to position [243, 0]
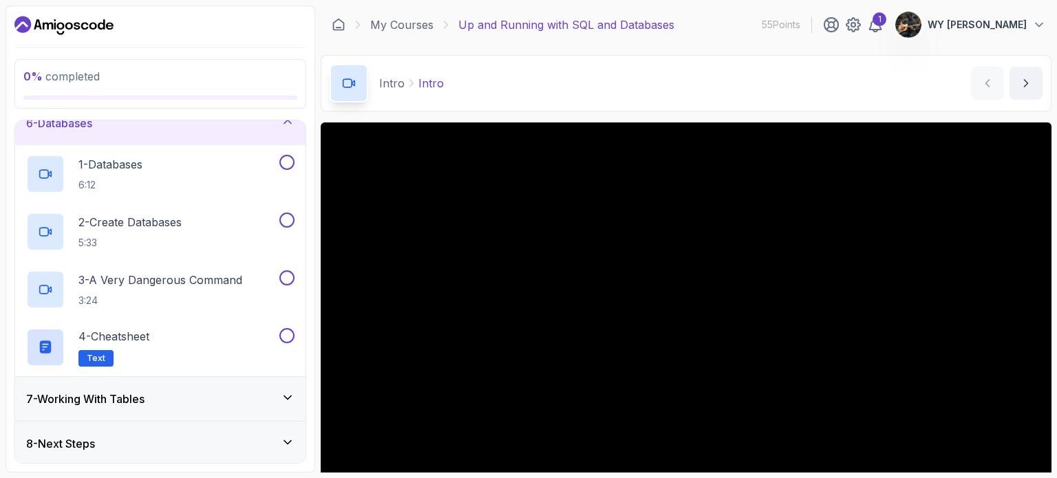
click at [230, 406] on div "7 - Working With Tables" at bounding box center [160, 399] width 290 height 44
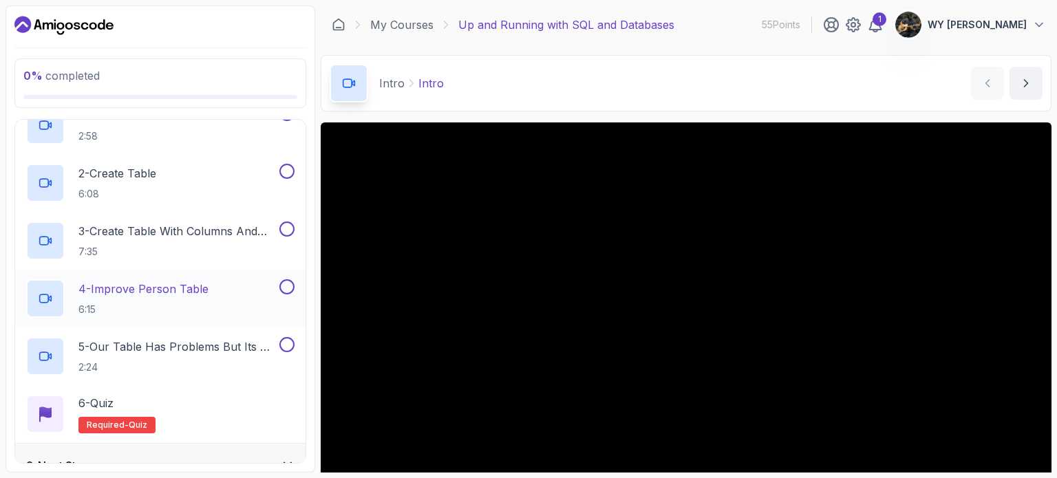
scroll to position [358, 0]
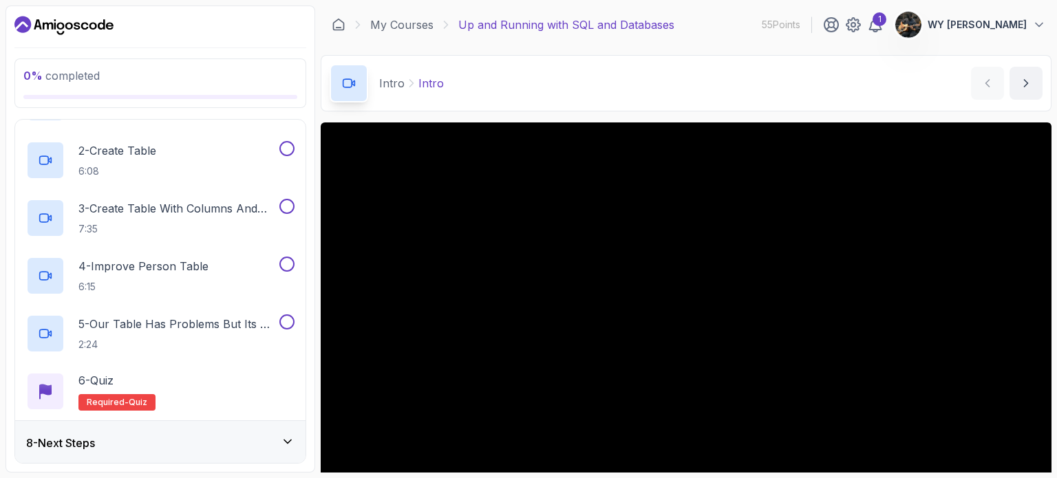
click at [202, 448] on div "8 - Next Steps" at bounding box center [160, 443] width 268 height 17
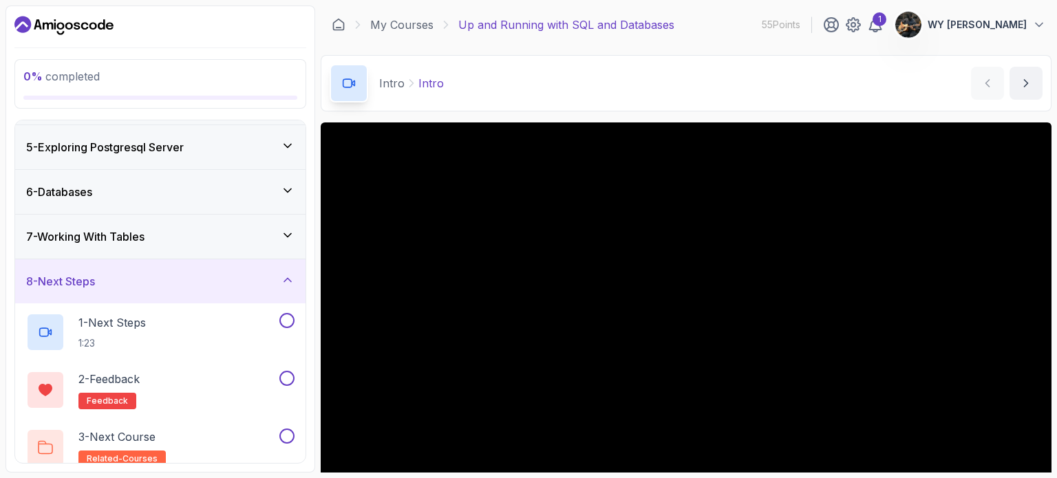
scroll to position [185, 0]
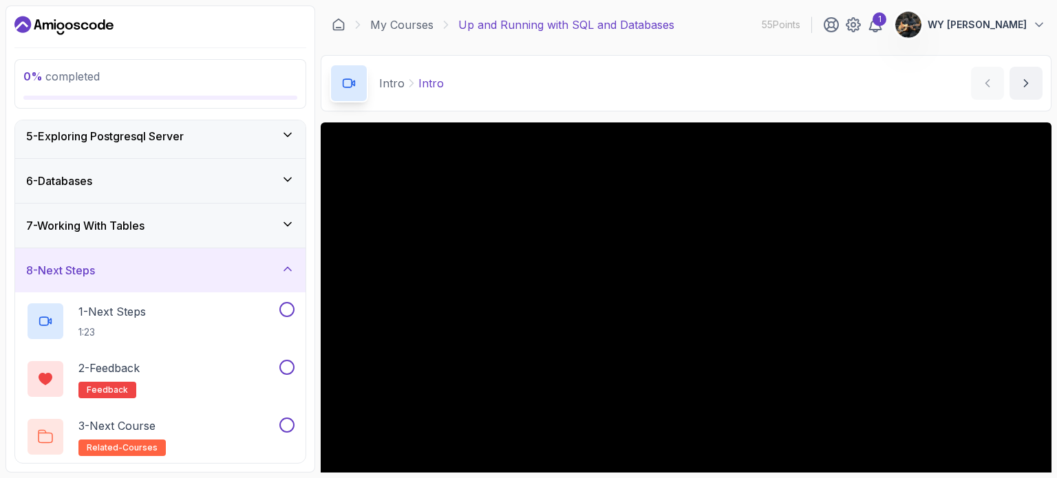
click at [168, 237] on div "7 - Working With Tables" at bounding box center [160, 226] width 290 height 44
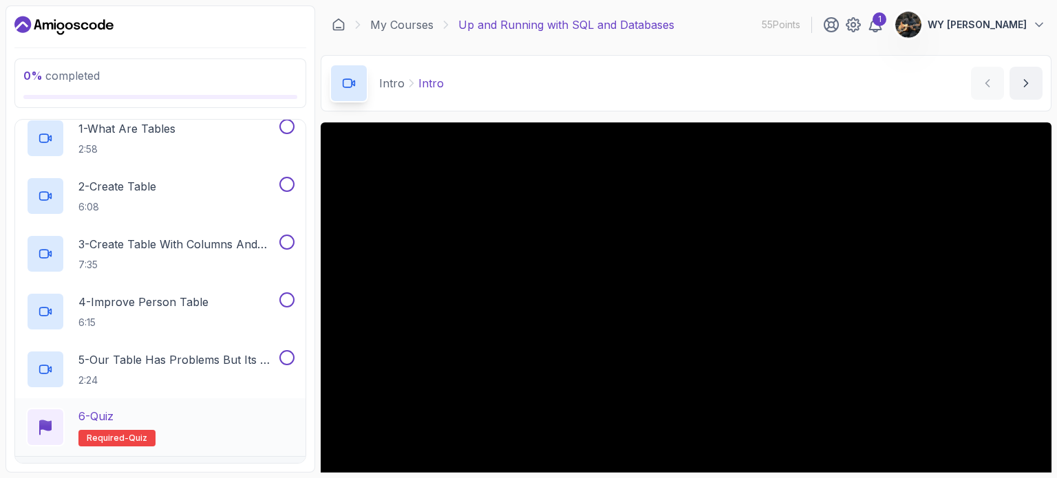
scroll to position [358, 0]
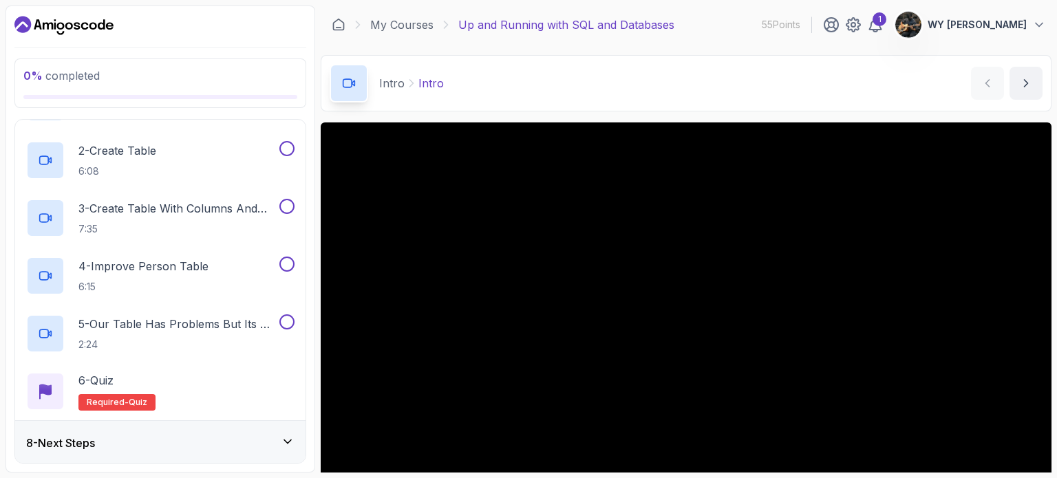
click at [193, 449] on div "8 - Next Steps" at bounding box center [160, 443] width 268 height 17
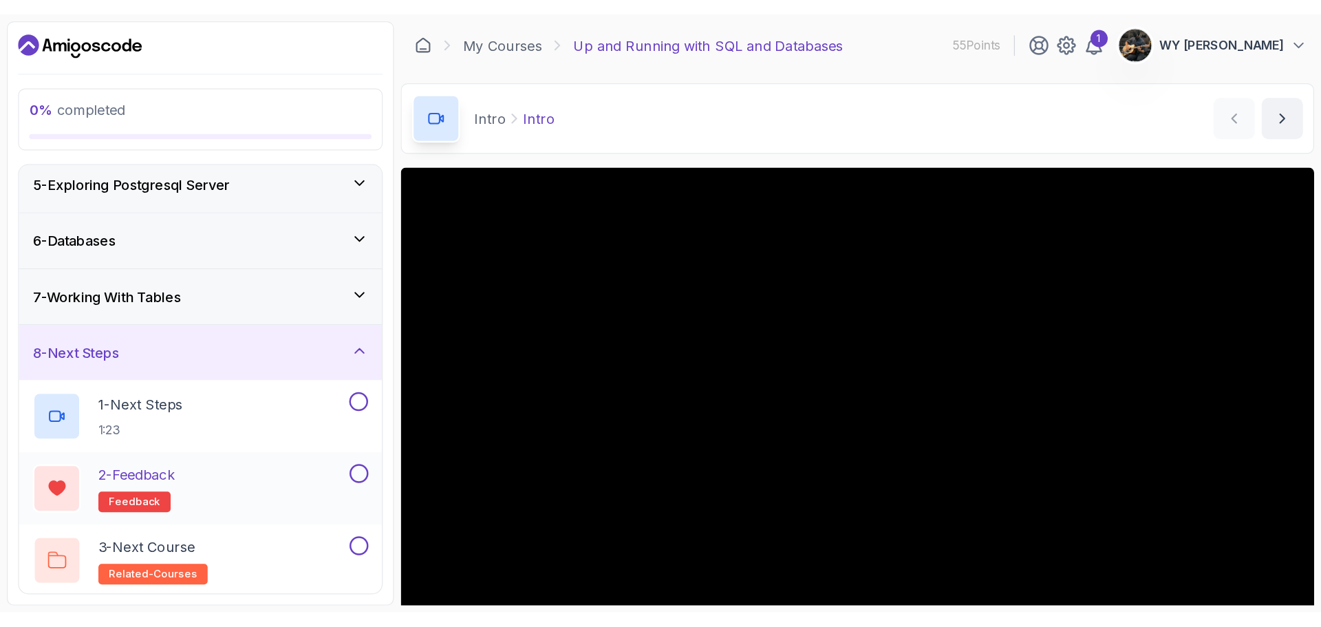
scroll to position [0, 0]
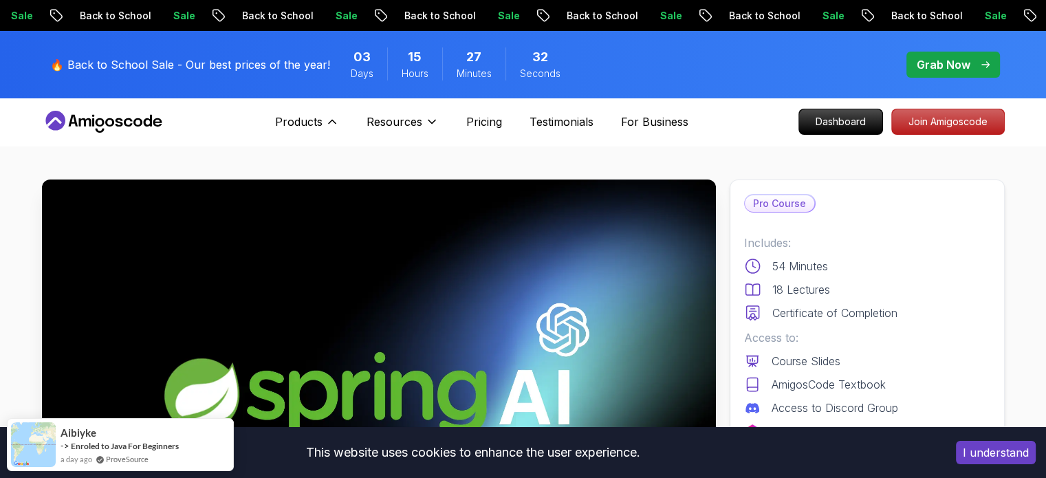
scroll to position [206, 0]
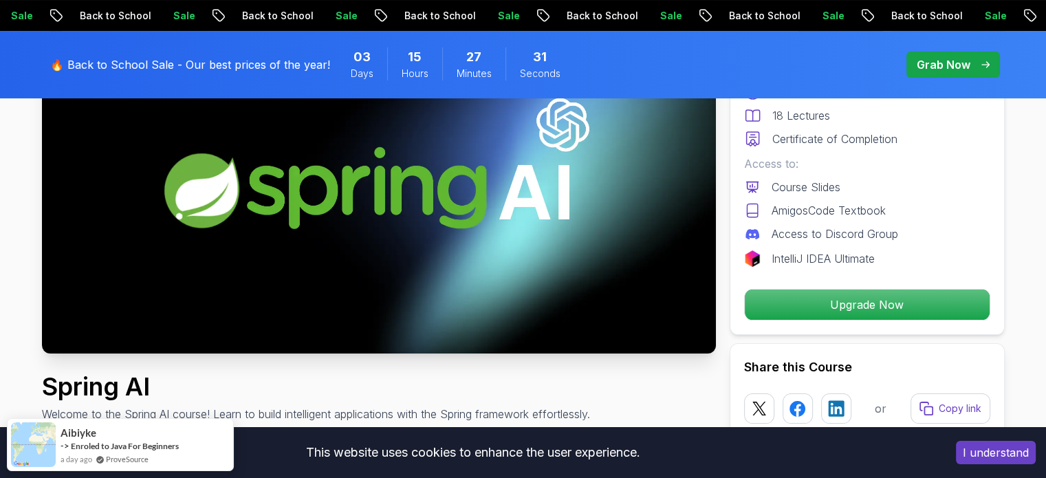
click at [955, 63] on p "Grab Now" at bounding box center [944, 64] width 54 height 17
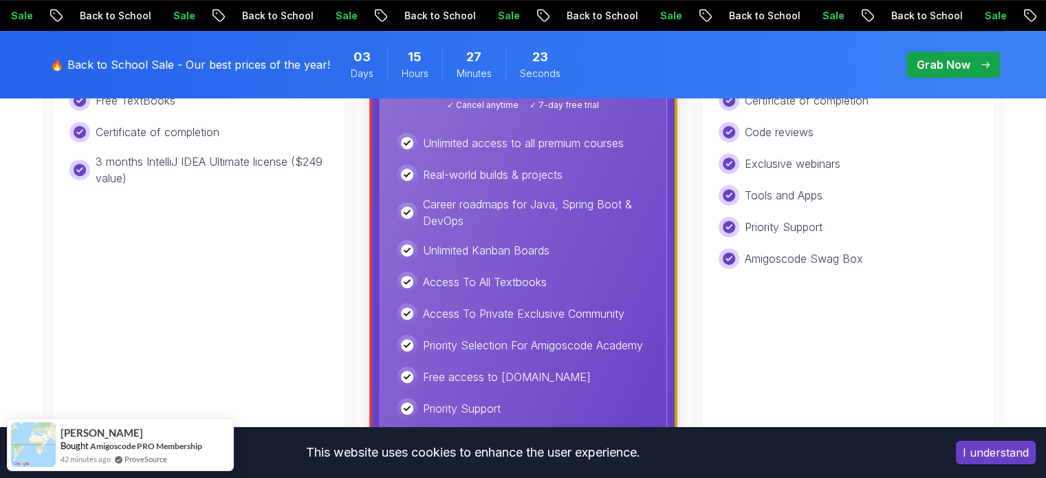
scroll to position [344, 0]
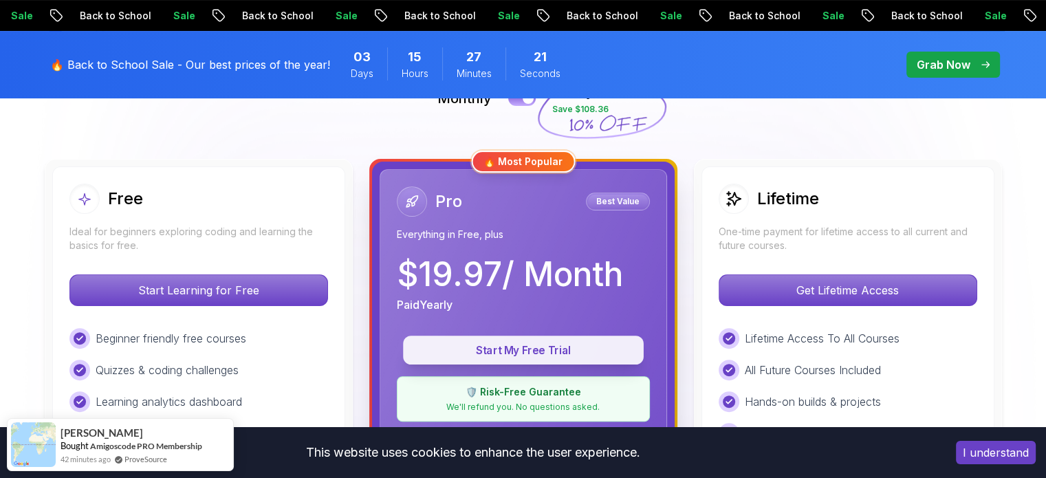
click at [548, 348] on p "Start My Free Trial" at bounding box center [523, 351] width 209 height 16
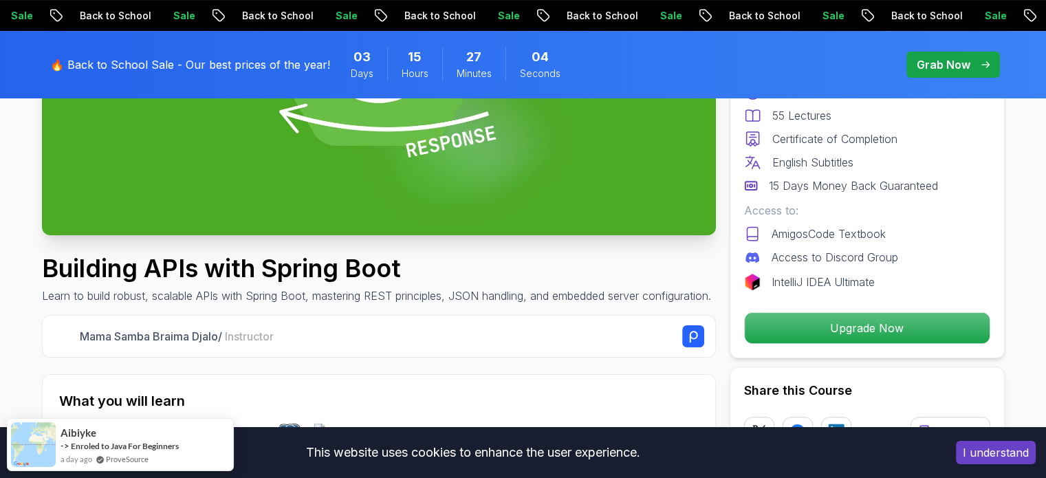
scroll to position [344, 0]
